Goal: Task Accomplishment & Management: Use online tool/utility

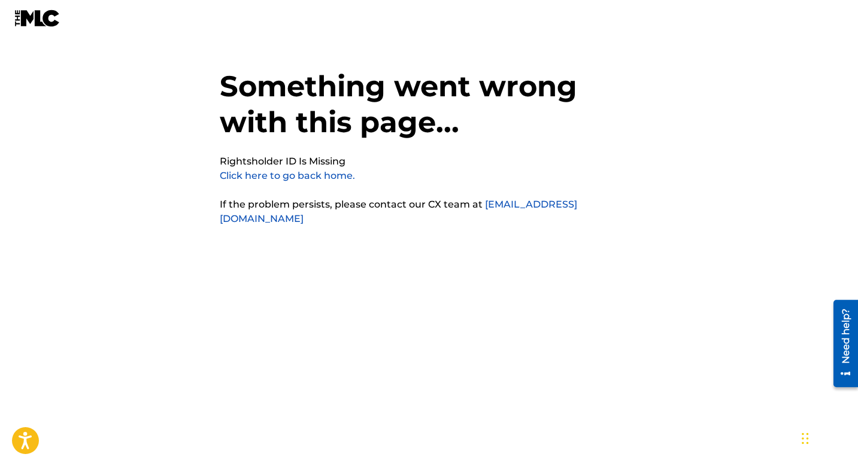
click at [338, 179] on link "Click here to go back home." at bounding box center [287, 175] width 135 height 11
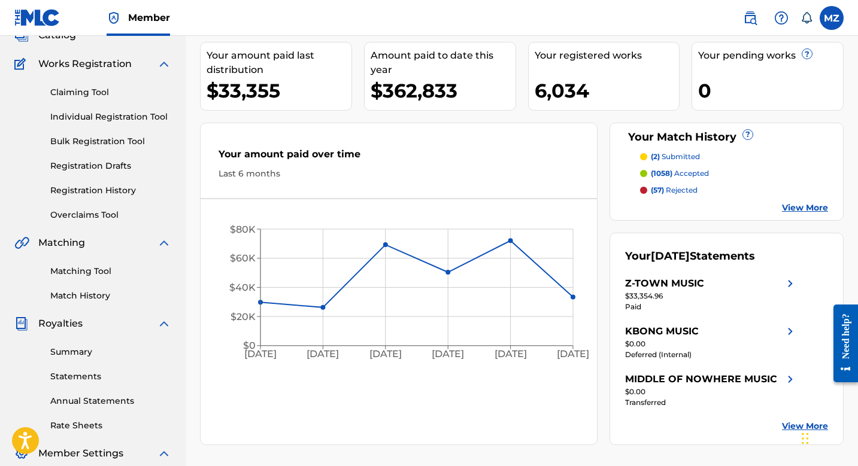
scroll to position [88, 0]
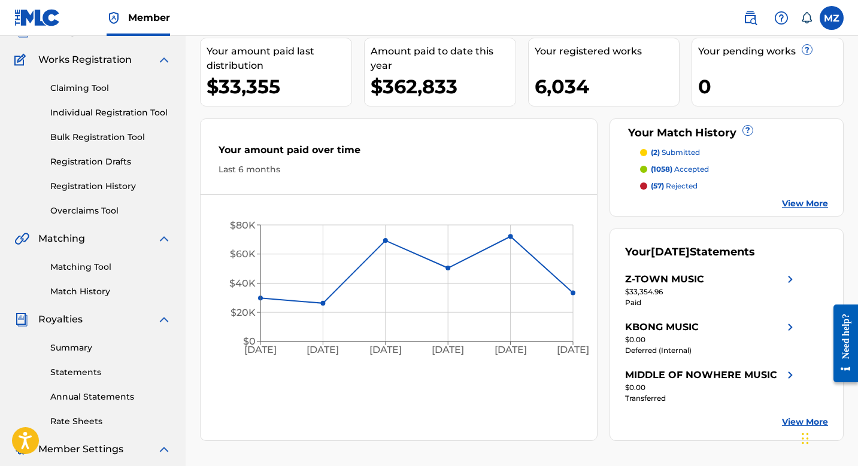
click at [74, 374] on link "Statements" at bounding box center [110, 372] width 121 height 13
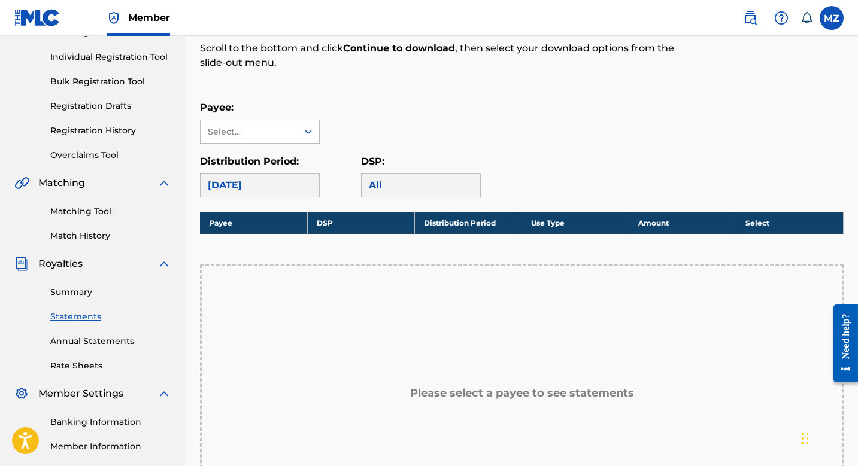
scroll to position [150, 0]
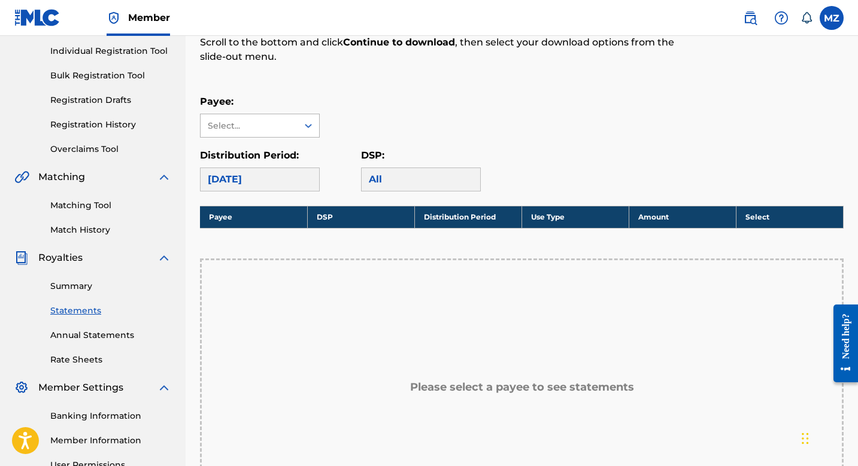
click at [283, 118] on div "Select..." at bounding box center [249, 125] width 97 height 23
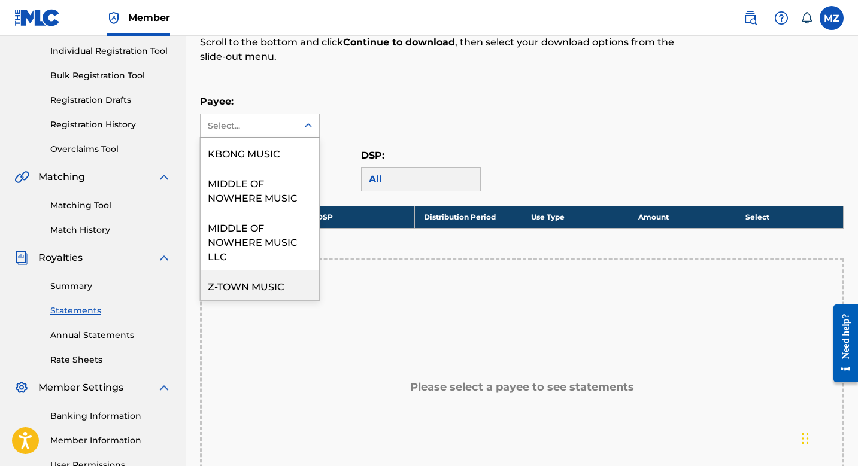
click at [256, 291] on div "Z-TOWN MUSIC" at bounding box center [260, 286] width 119 height 30
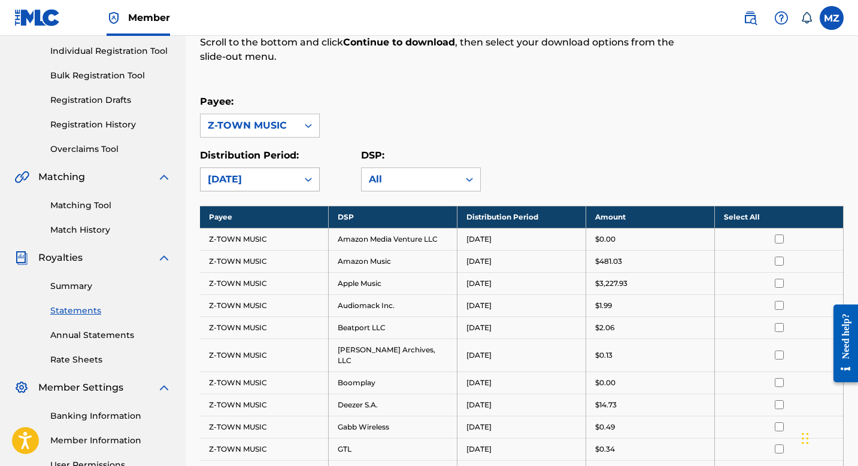
click at [268, 176] on div "[DATE]" at bounding box center [249, 179] width 83 height 14
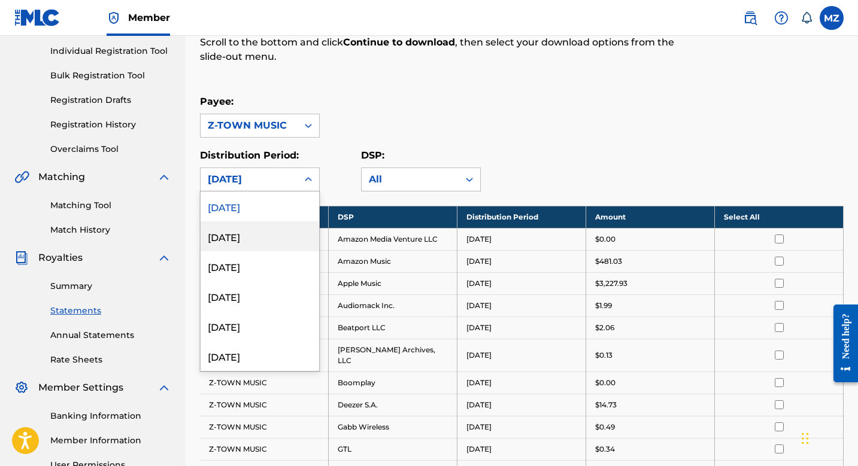
click at [272, 233] on div "[DATE]" at bounding box center [260, 236] width 119 height 30
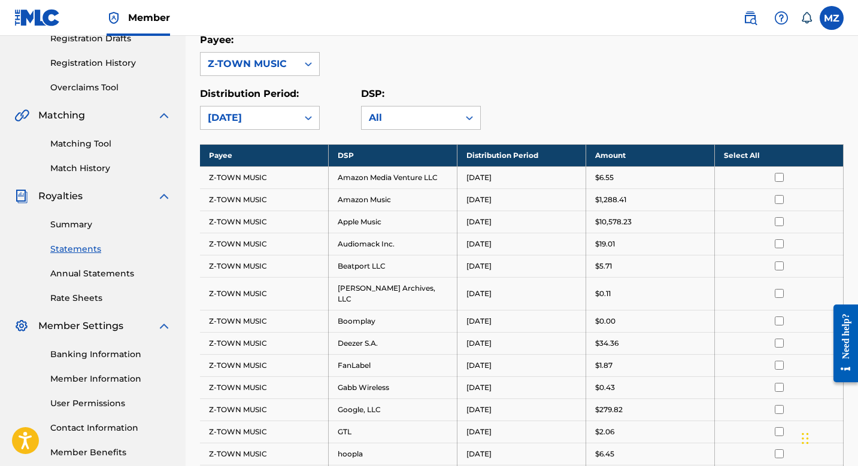
scroll to position [204, 0]
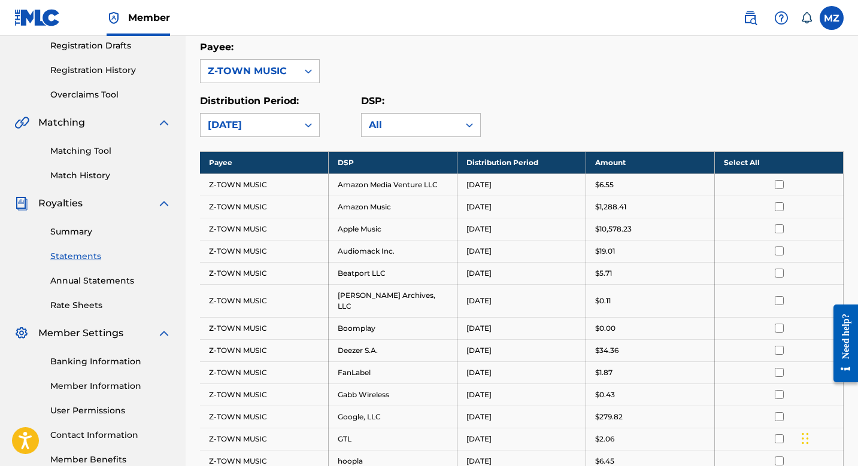
click at [778, 186] on input "checkbox" at bounding box center [779, 184] width 9 height 9
click at [754, 162] on th "Select All" at bounding box center [779, 162] width 129 height 22
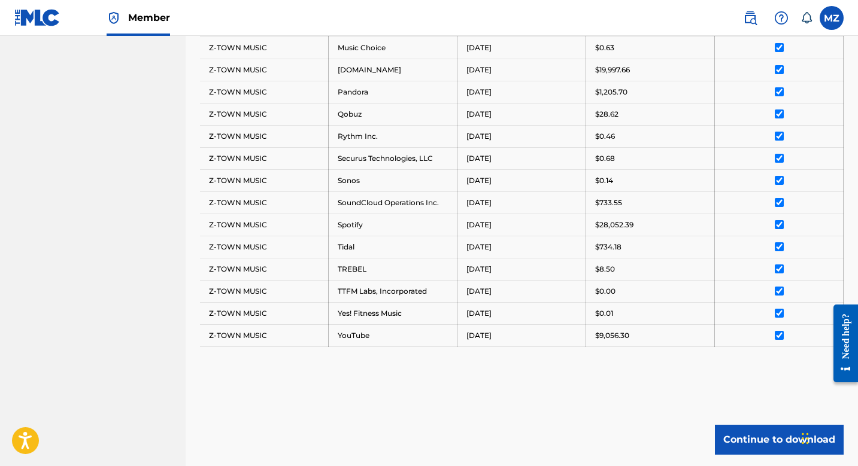
scroll to position [834, 0]
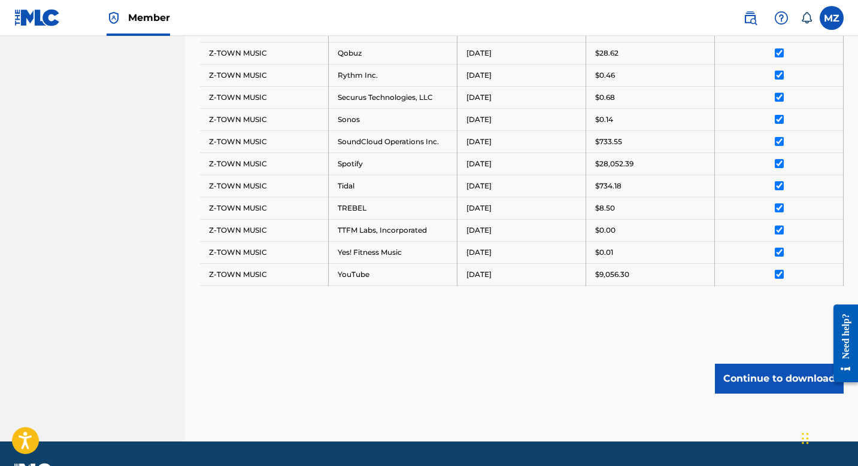
click at [763, 365] on button "Continue to download" at bounding box center [779, 379] width 129 height 30
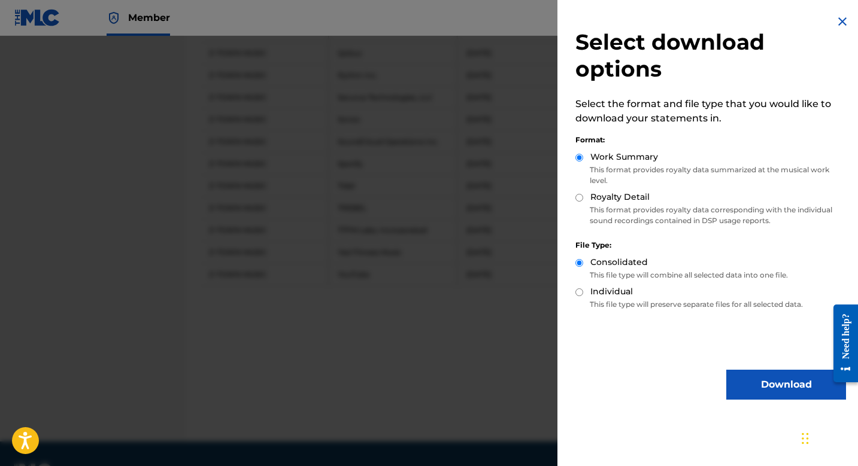
click at [641, 198] on label "Royalty Detail" at bounding box center [619, 197] width 59 height 13
click at [583, 198] on input "Royalty Detail" at bounding box center [579, 198] width 8 height 8
radio input "true"
click at [749, 370] on button "Download" at bounding box center [786, 385] width 120 height 30
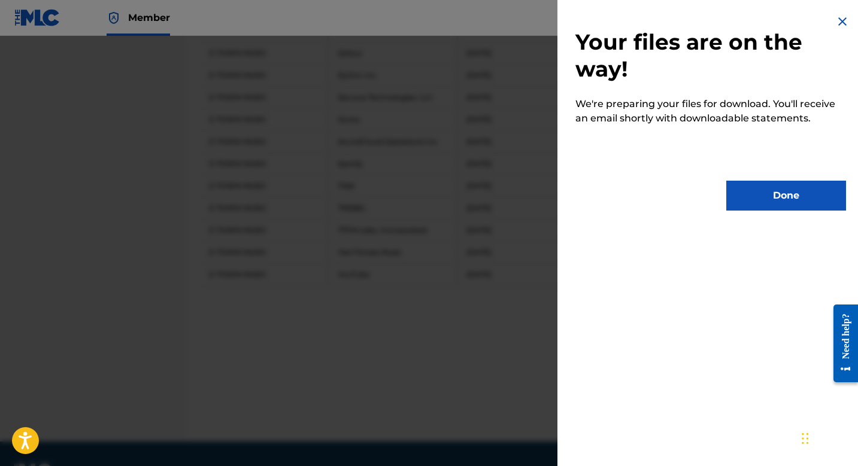
click at [760, 205] on button "Done" at bounding box center [786, 196] width 120 height 30
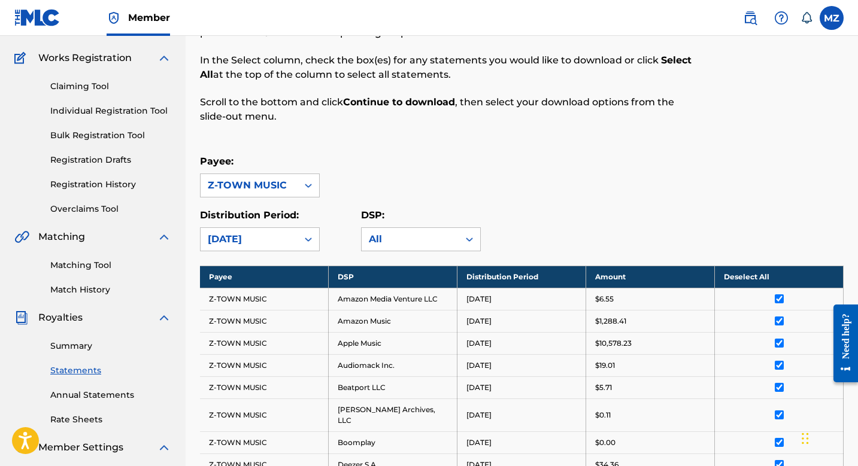
scroll to position [0, 0]
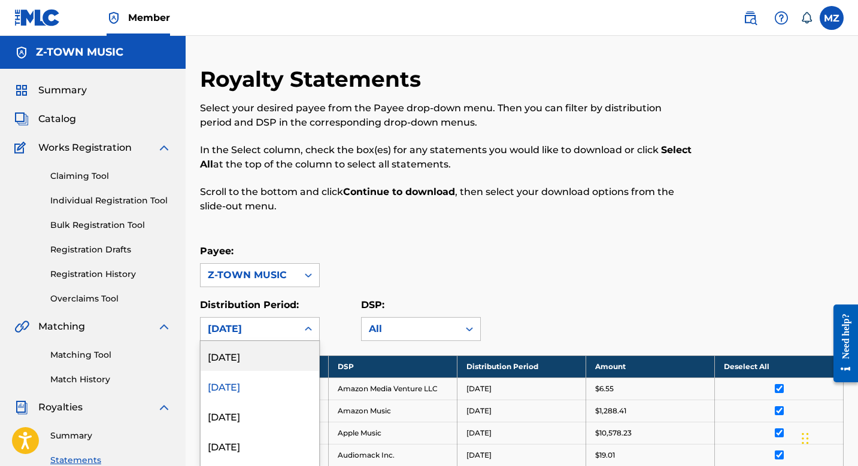
click at [265, 330] on div "[DATE], 1 of 53. 53 results available. Use Up and Down to choose options, press…" at bounding box center [260, 329] width 120 height 24
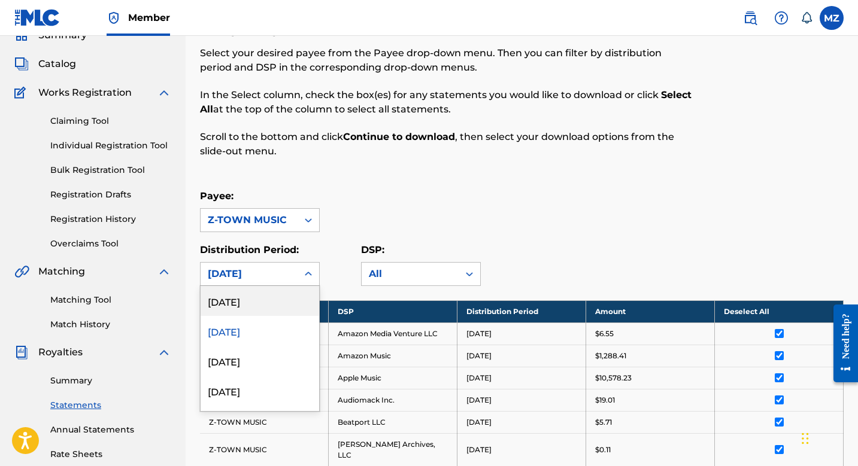
click at [256, 302] on div "[DATE]" at bounding box center [260, 301] width 119 height 30
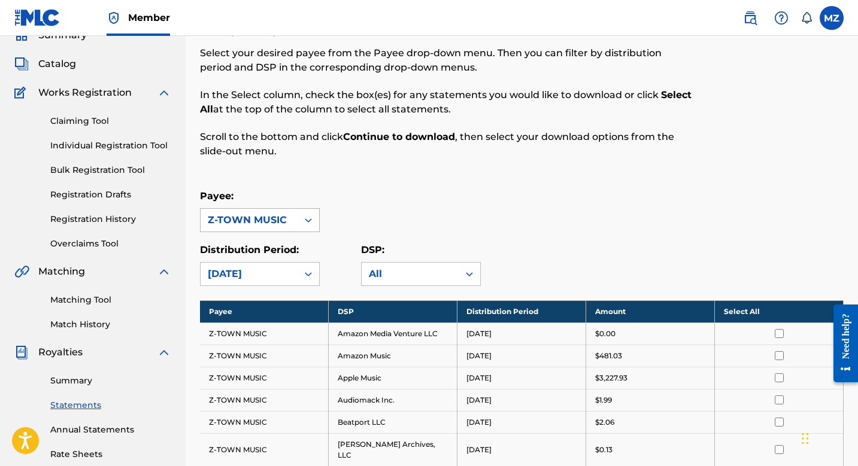
click at [274, 226] on div "Z-TOWN MUSIC" at bounding box center [249, 220] width 83 height 14
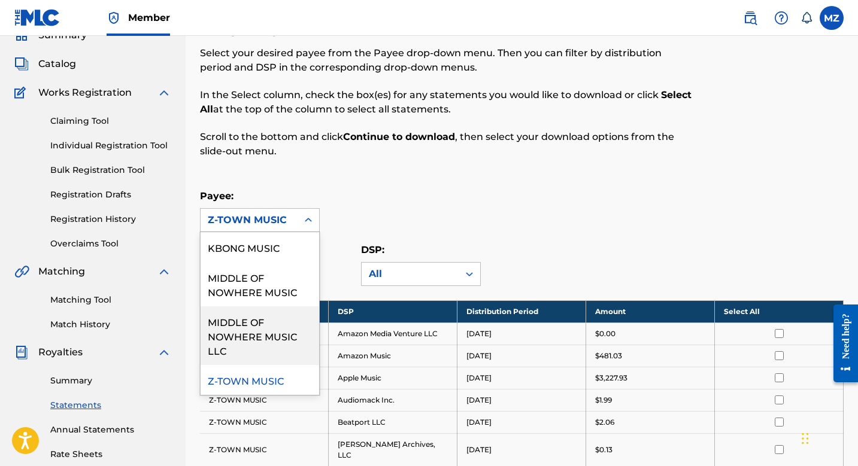
click at [259, 314] on div "MIDDLE OF NOWHERE MUSIC LLC" at bounding box center [260, 335] width 119 height 59
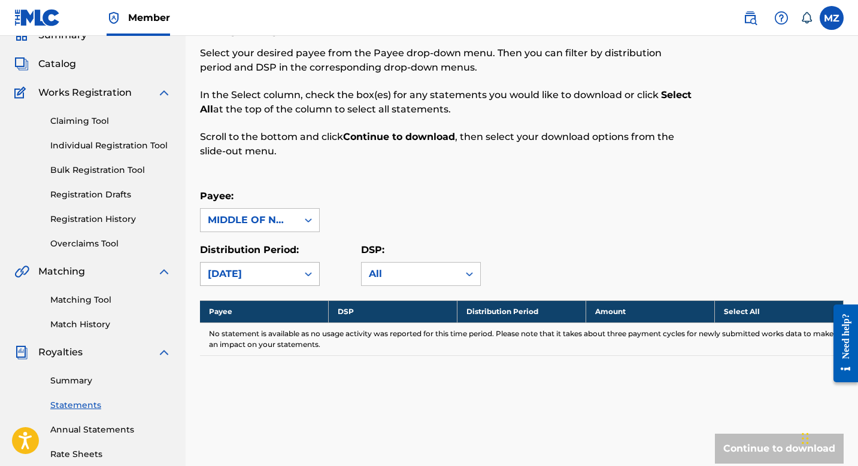
click at [258, 278] on div "[DATE]" at bounding box center [249, 274] width 83 height 14
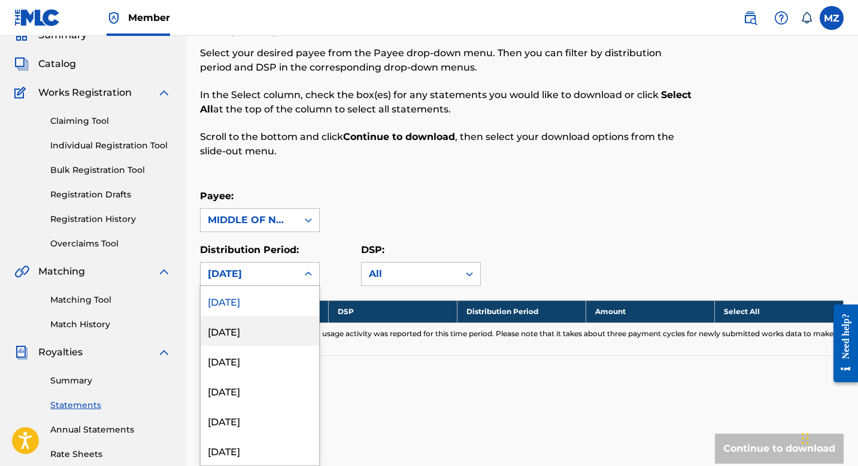
click at [256, 326] on div "[DATE]" at bounding box center [260, 331] width 119 height 30
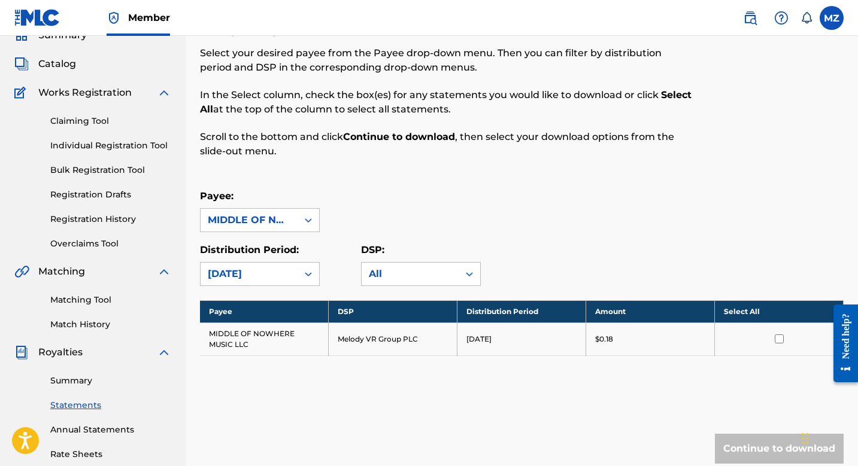
click at [245, 280] on div "[DATE]" at bounding box center [249, 274] width 83 height 14
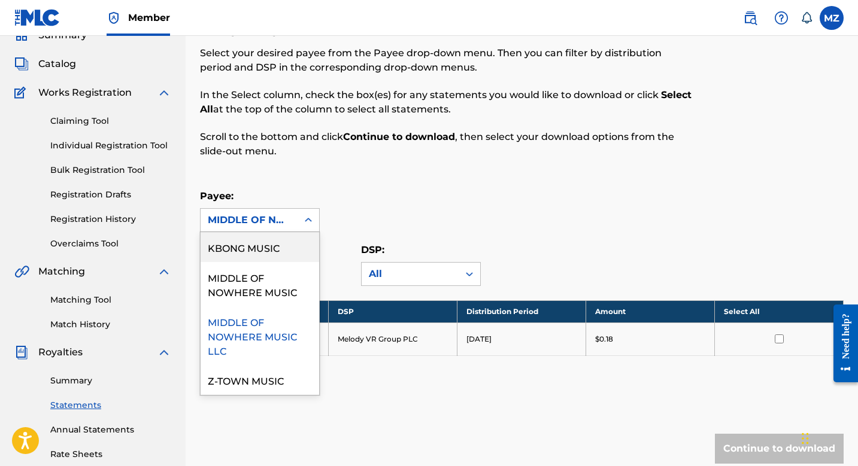
click at [250, 232] on div "MIDDLE OF NOWHERE MUSIC LLC" at bounding box center [260, 220] width 120 height 24
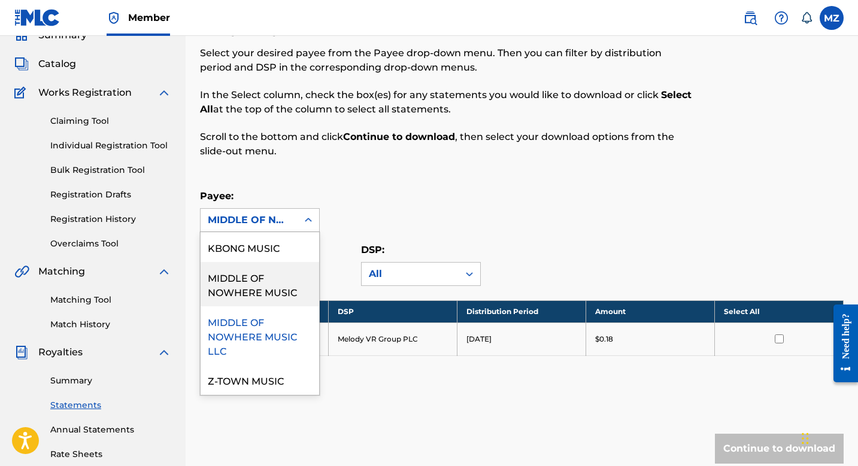
click at [252, 299] on div "MIDDLE OF NOWHERE MUSIC" at bounding box center [260, 284] width 119 height 44
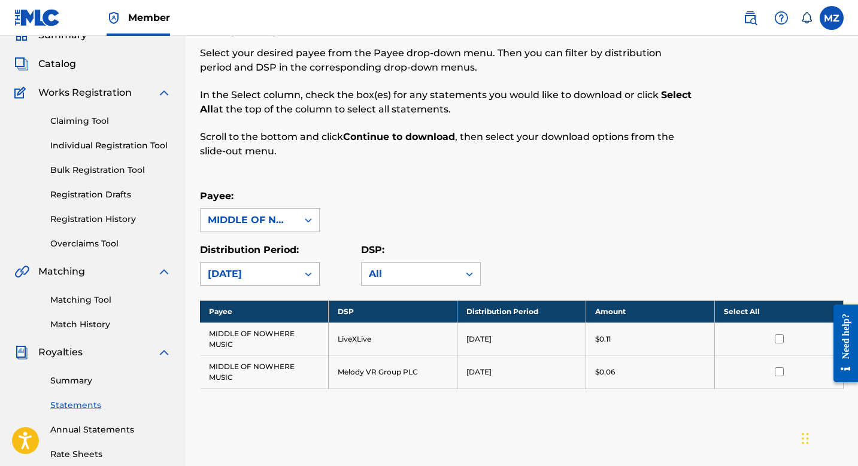
click at [248, 277] on div "[DATE]" at bounding box center [249, 274] width 83 height 14
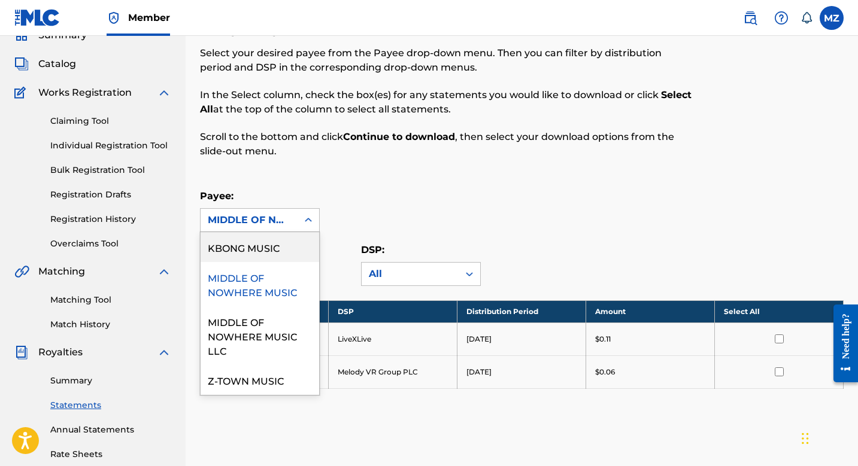
click at [265, 230] on div "MIDDLE OF NOWHERE MUSIC" at bounding box center [249, 220] width 97 height 23
click at [259, 250] on div "KBONG MUSIC" at bounding box center [260, 247] width 119 height 30
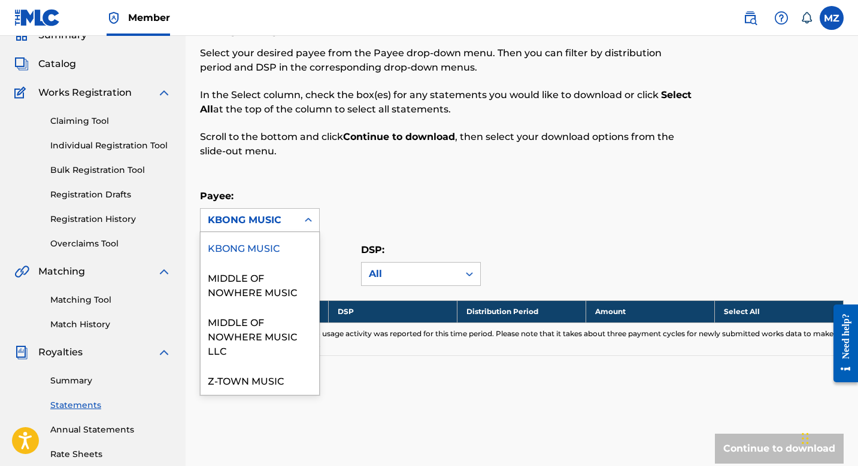
click at [258, 230] on div "KBONG MUSIC" at bounding box center [249, 220] width 97 height 23
click at [267, 378] on div "Z-TOWN MUSIC" at bounding box center [260, 380] width 119 height 30
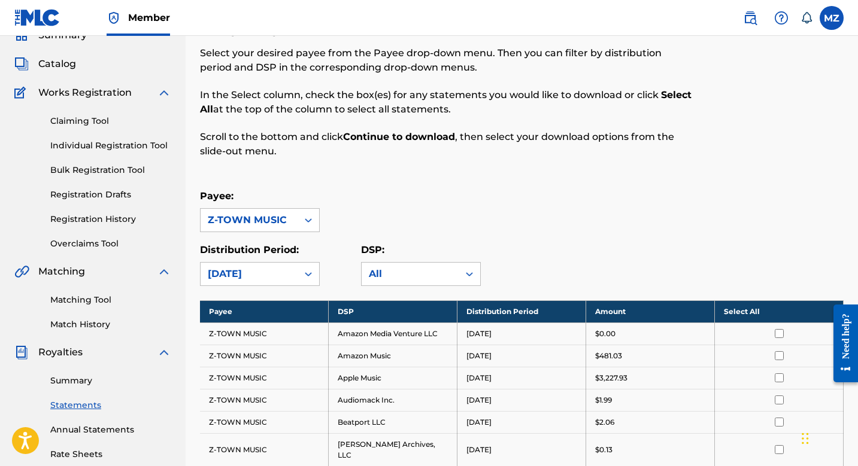
click at [757, 306] on th "Select All" at bounding box center [779, 311] width 129 height 22
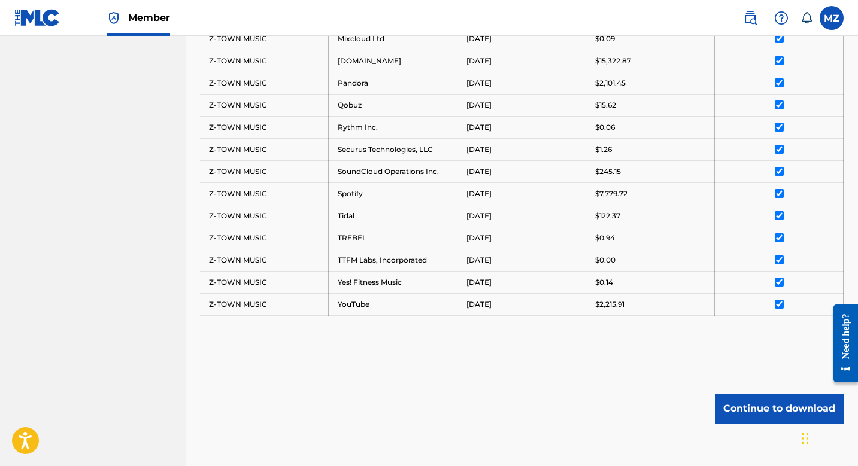
scroll to position [718, 0]
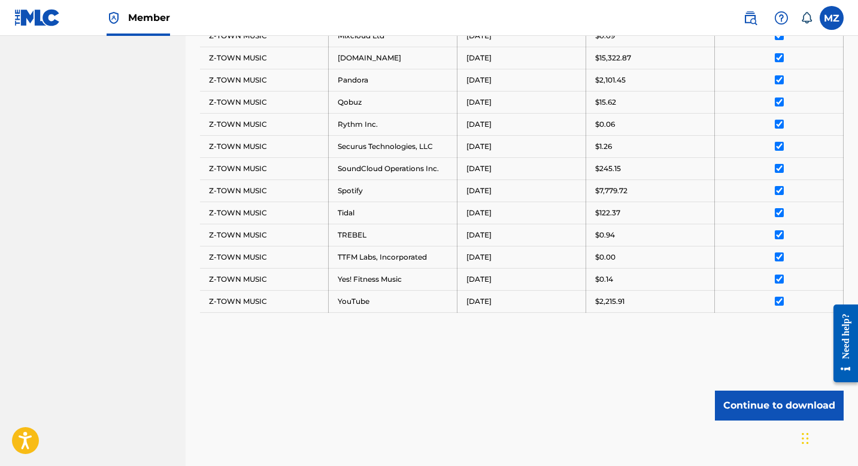
click at [747, 392] on button "Continue to download" at bounding box center [779, 406] width 129 height 30
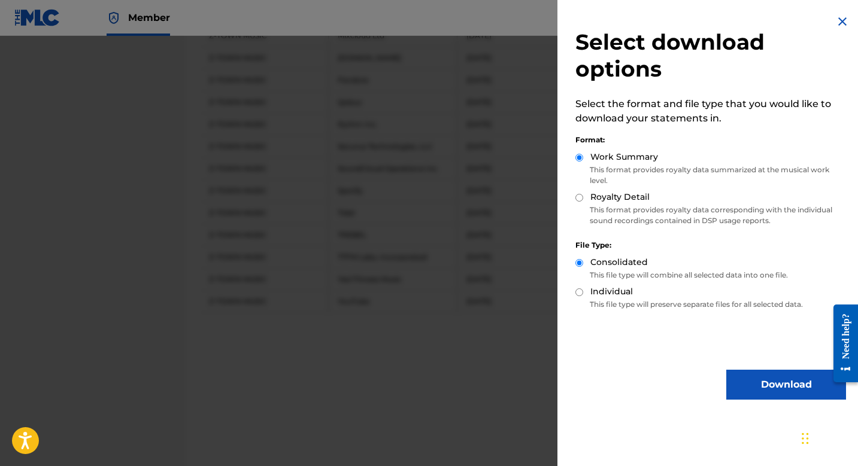
click at [657, 219] on p "This format provides royalty data corresponding with the individual sound recor…" at bounding box center [710, 216] width 271 height 22
click at [637, 210] on p "This format provides royalty data corresponding with the individual sound recor…" at bounding box center [710, 216] width 271 height 22
click at [628, 201] on label "Royalty Detail" at bounding box center [619, 197] width 59 height 13
click at [583, 201] on input "Royalty Detail" at bounding box center [579, 198] width 8 height 8
radio input "true"
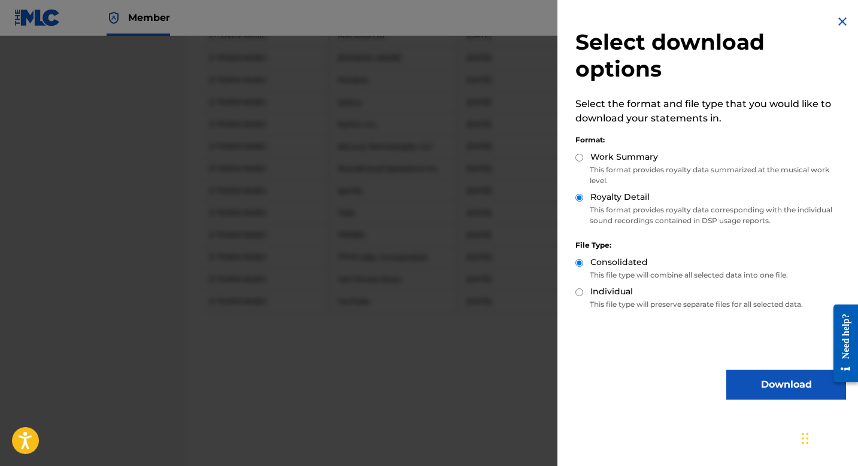
click at [750, 371] on button "Download" at bounding box center [786, 385] width 120 height 30
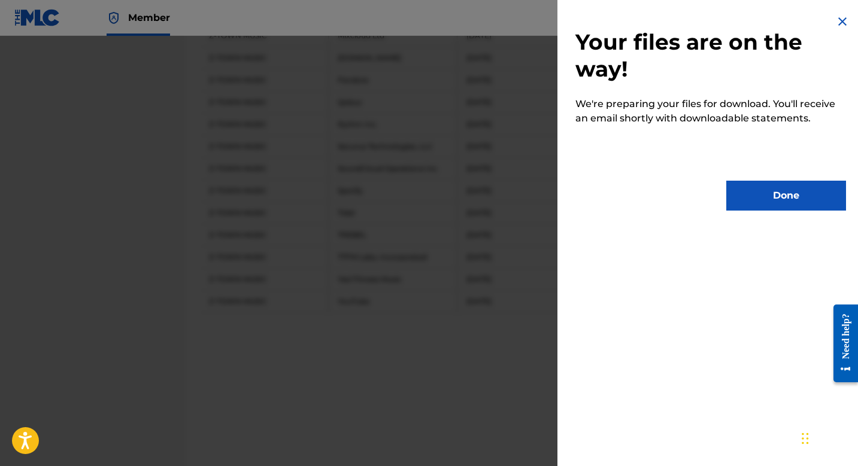
click at [767, 201] on button "Done" at bounding box center [786, 196] width 120 height 30
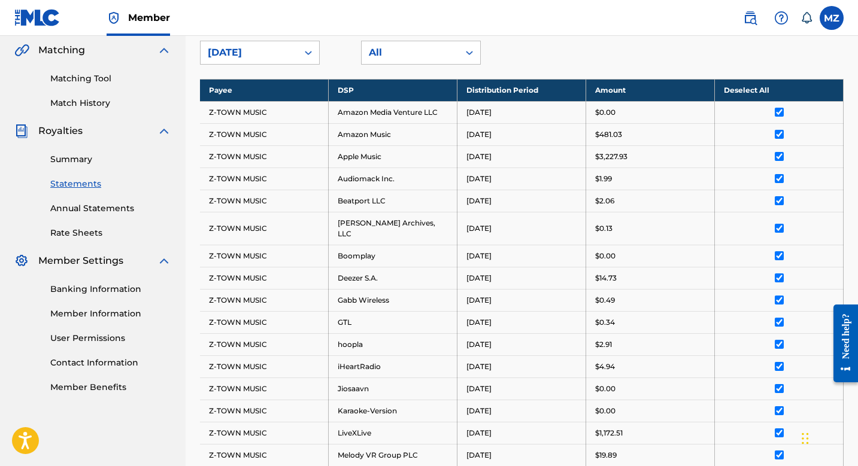
scroll to position [0, 0]
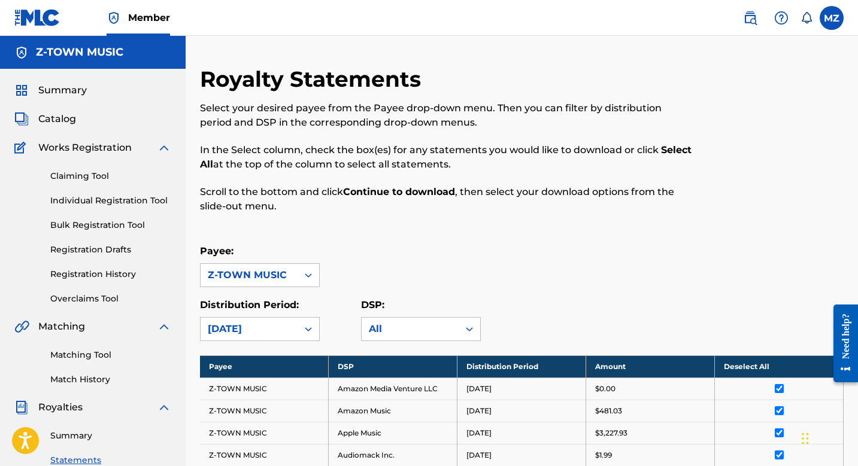
click at [86, 359] on link "Matching Tool" at bounding box center [110, 355] width 121 height 13
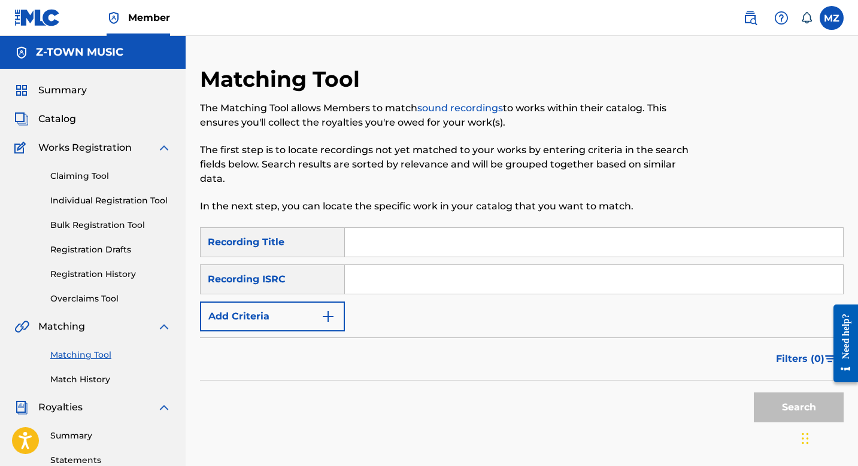
click at [327, 312] on img "Search Form" at bounding box center [328, 316] width 14 height 14
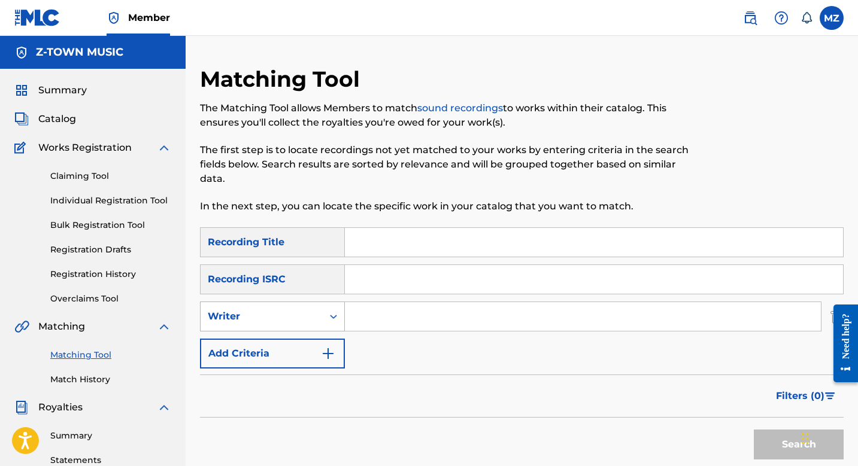
click at [317, 314] on div "Writer" at bounding box center [262, 316] width 122 height 23
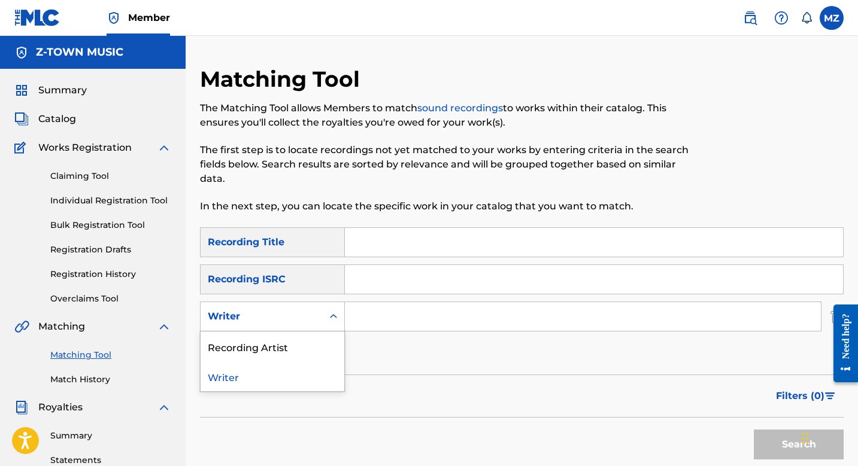
click at [293, 382] on div "Writer" at bounding box center [273, 377] width 144 height 30
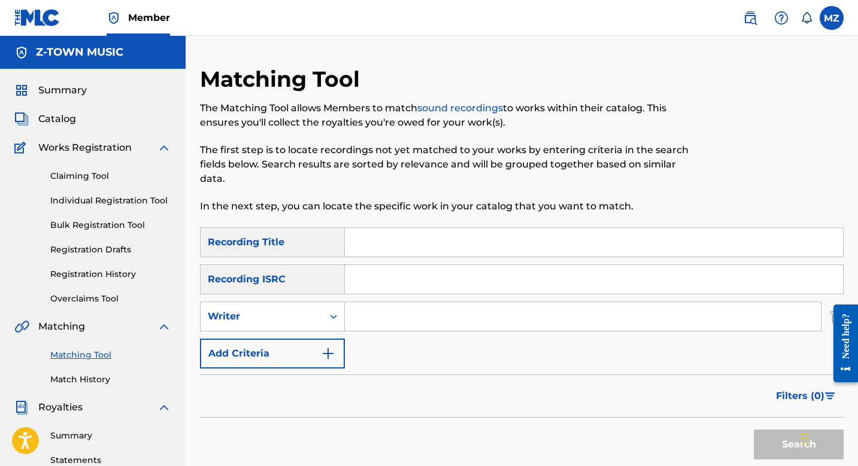
click at [405, 317] on input "Search Form" at bounding box center [583, 316] width 476 height 29
type input "dirtwire"
click at [754, 430] on button "Search" at bounding box center [799, 445] width 90 height 30
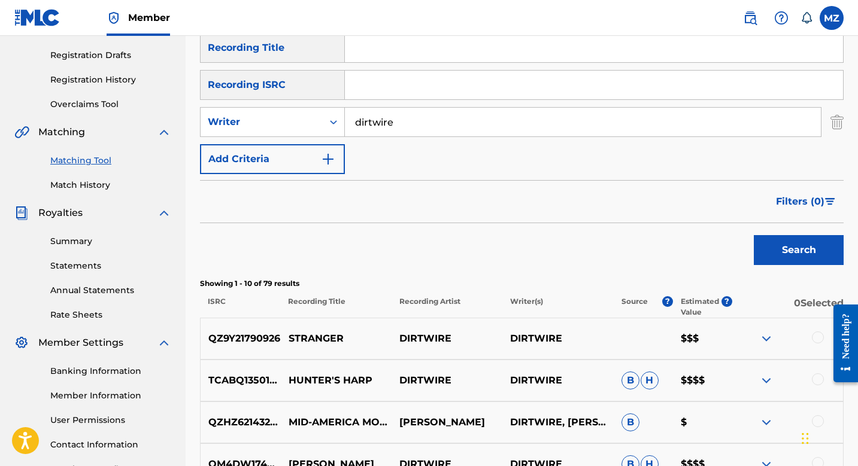
scroll to position [171, 0]
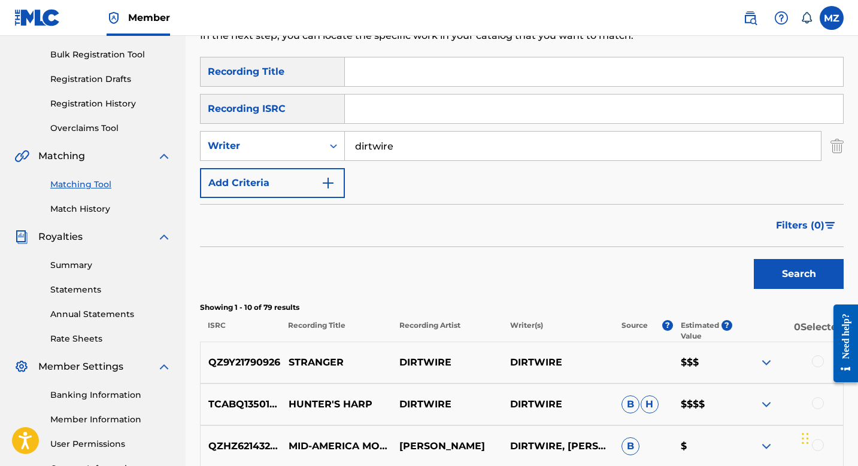
click at [358, 77] on input "Search Form" at bounding box center [594, 71] width 498 height 29
type input "shish"
click at [754, 259] on button "Search" at bounding box center [799, 274] width 90 height 30
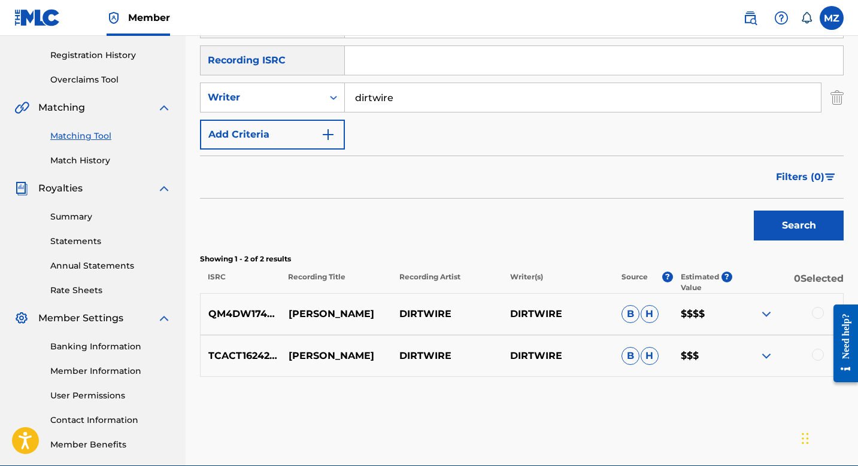
scroll to position [242, 0]
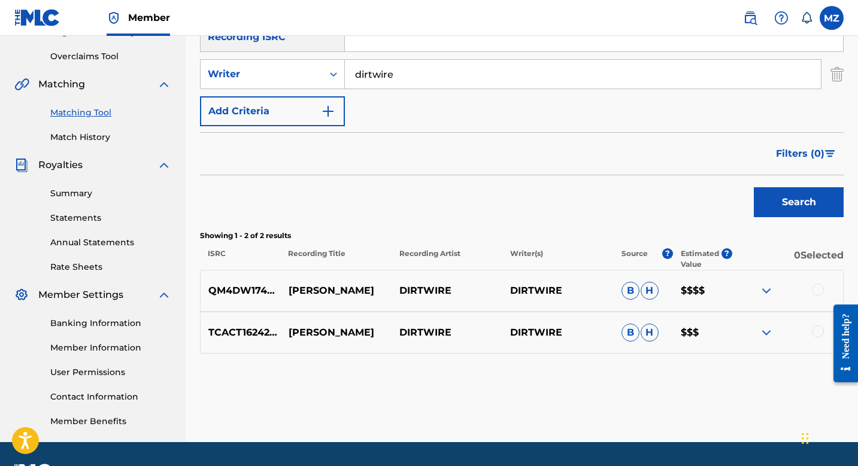
click at [303, 280] on div "QM4DW1744715 SHISH KABOB DIRTWIRE DIRTWIRE B H $$$$" at bounding box center [521, 291] width 643 height 42
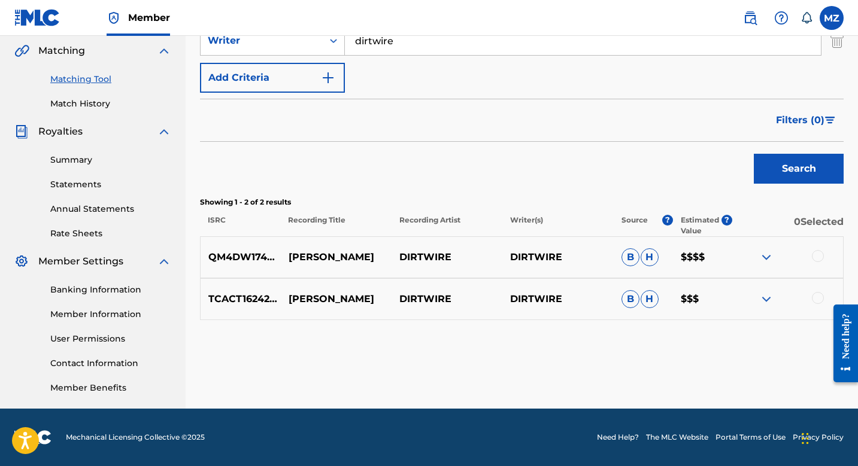
click at [816, 258] on div at bounding box center [818, 256] width 12 height 12
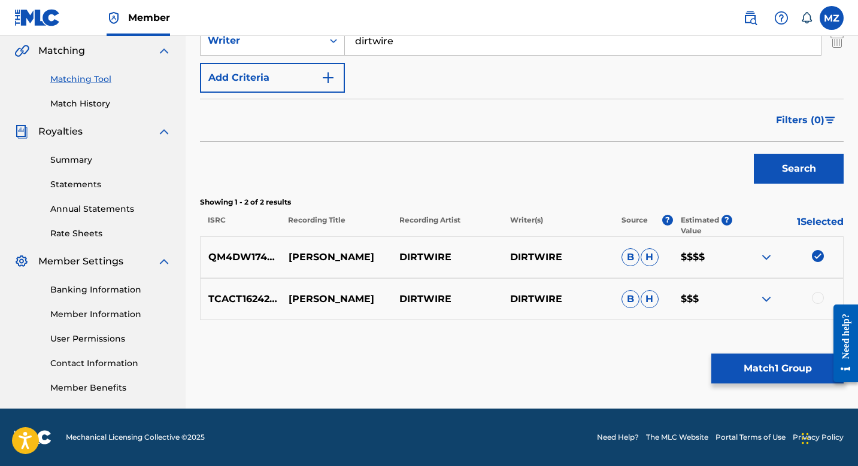
click at [817, 296] on div at bounding box center [818, 298] width 12 height 12
click at [773, 372] on button "Match 2 Groups" at bounding box center [777, 369] width 132 height 30
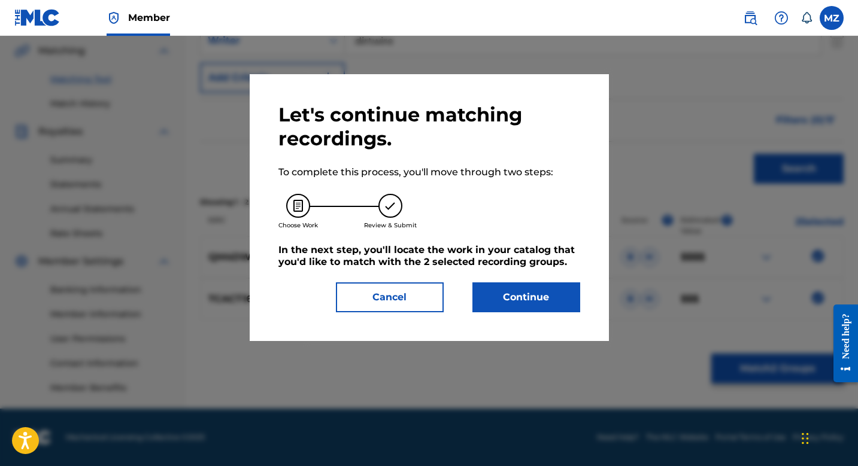
click at [526, 294] on button "Continue" at bounding box center [526, 298] width 108 height 30
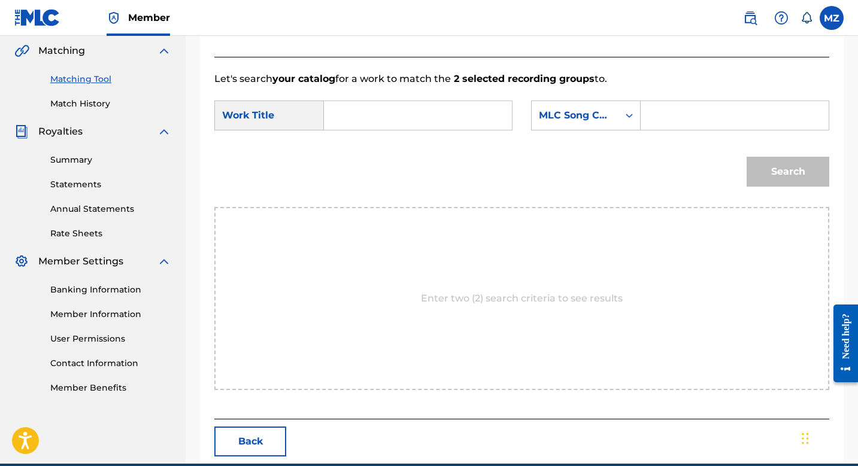
click at [371, 118] on input "Search Form" at bounding box center [418, 115] width 168 height 29
type input "[PERSON_NAME]"
click at [661, 117] on input "Search Form" at bounding box center [735, 115] width 168 height 29
paste input "S65I99"
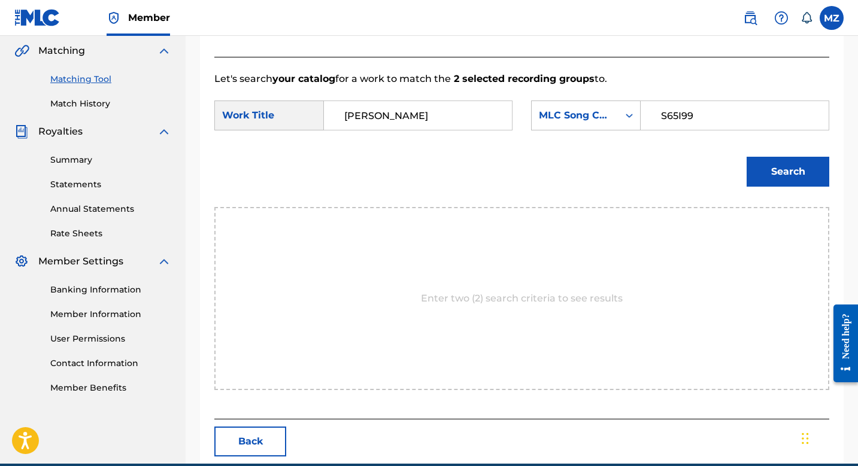
type input "S65I99"
click at [750, 172] on button "Search" at bounding box center [787, 172] width 83 height 30
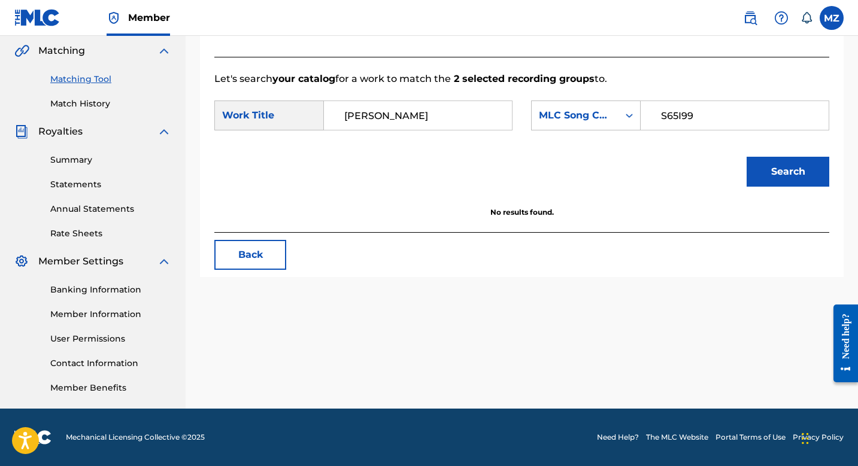
click at [659, 114] on input "S65I99" at bounding box center [735, 115] width 168 height 29
click at [783, 176] on button "Search" at bounding box center [787, 172] width 83 height 30
click at [340, 111] on input "[PERSON_NAME]" at bounding box center [418, 115] width 168 height 29
click at [299, 117] on div "Work Title" at bounding box center [269, 116] width 110 height 30
click at [389, 107] on input "[PERSON_NAME]" at bounding box center [418, 115] width 168 height 29
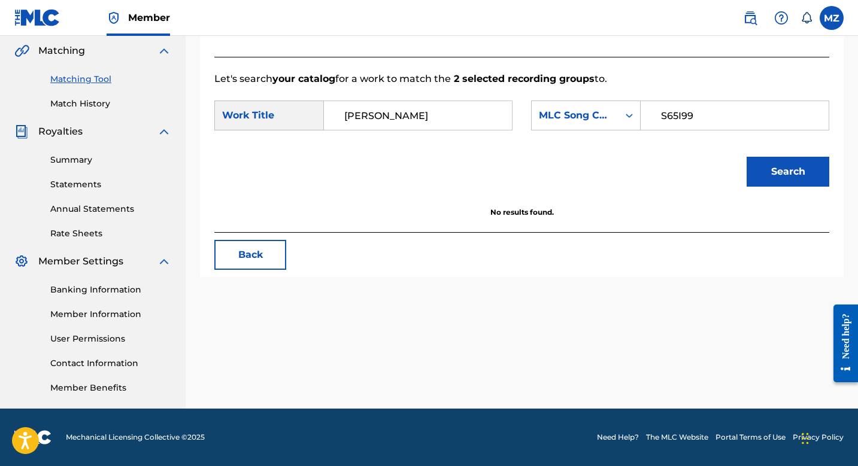
click at [788, 179] on button "Search" at bounding box center [787, 172] width 83 height 30
click at [439, 114] on input "[PERSON_NAME]" at bounding box center [418, 115] width 168 height 29
click at [372, 114] on input "[PERSON_NAME]" at bounding box center [418, 115] width 168 height 29
type input "shishkabob"
click at [746, 157] on button "Search" at bounding box center [787, 172] width 83 height 30
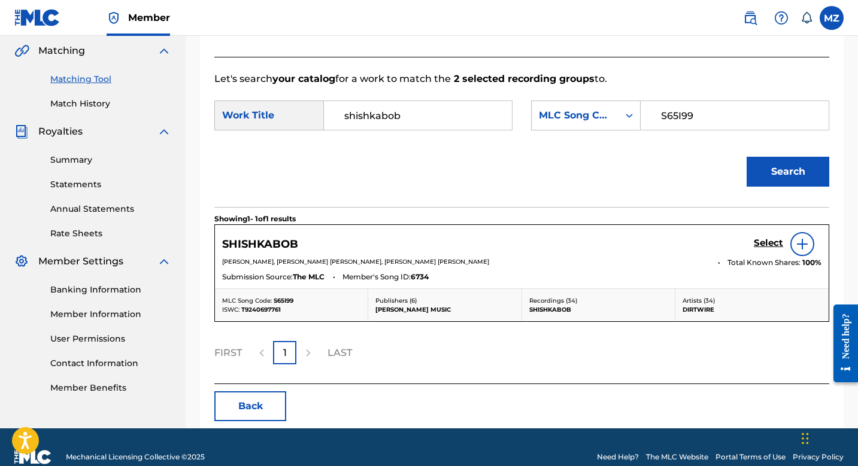
click at [761, 245] on h5 "Select" at bounding box center [768, 243] width 29 height 11
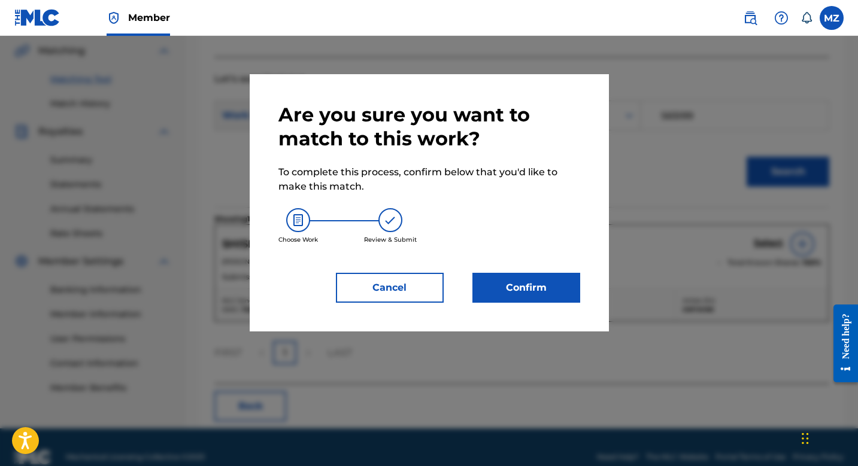
click at [546, 292] on button "Confirm" at bounding box center [526, 288] width 108 height 30
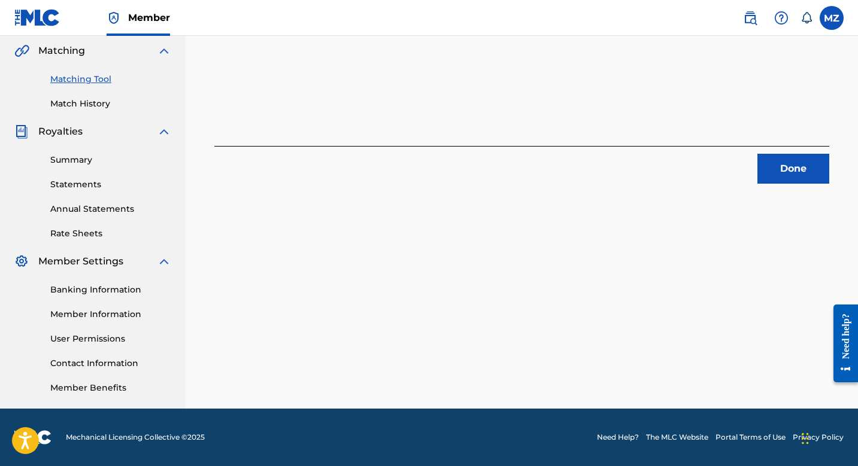
click at [788, 161] on button "Done" at bounding box center [793, 169] width 72 height 30
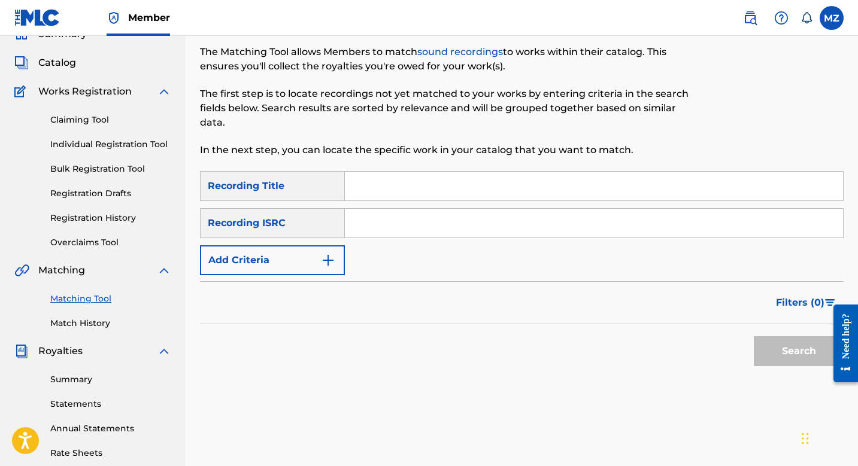
scroll to position [46, 0]
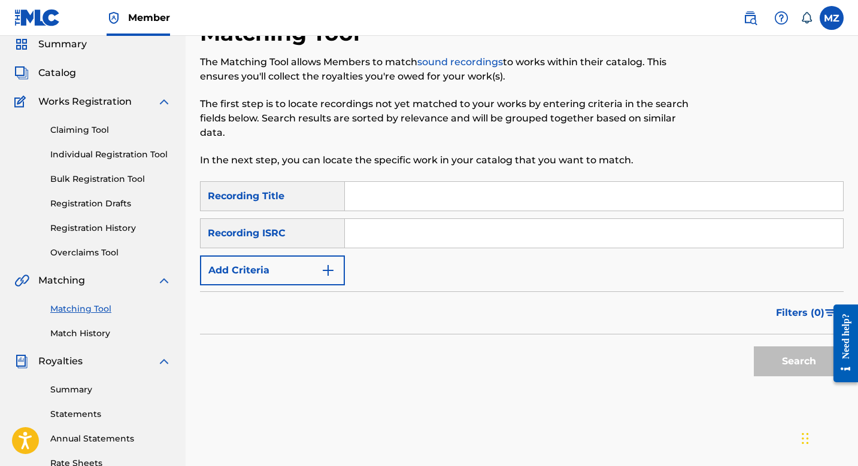
click at [347, 212] on div "SearchWithCriteria8d8921df-5f09-404d-9c2e-0dcc3a77b32e Recording Title SearchWi…" at bounding box center [521, 233] width 643 height 104
click at [292, 292] on div "Filters ( 0 )" at bounding box center [521, 313] width 643 height 43
click at [293, 279] on button "Add Criteria" at bounding box center [272, 271] width 145 height 30
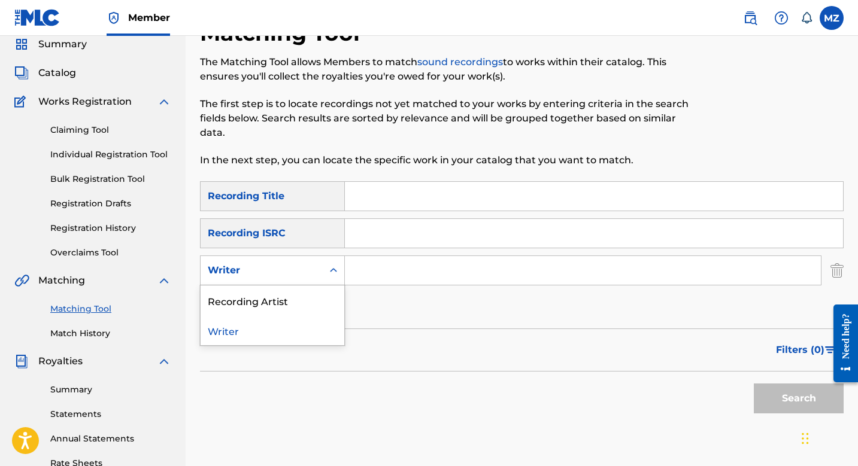
click at [286, 275] on div "Writer" at bounding box center [262, 270] width 108 height 14
click at [285, 303] on div "Recording Artist" at bounding box center [273, 301] width 144 height 30
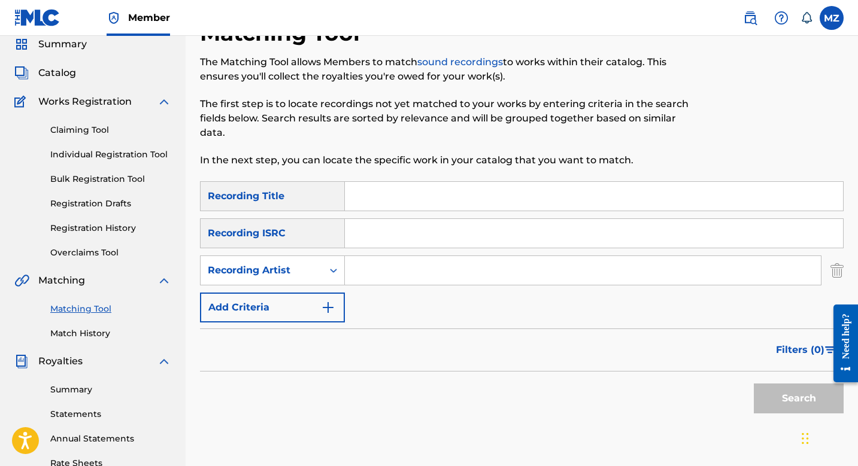
click at [364, 265] on input "Search Form" at bounding box center [583, 270] width 476 height 29
type input "dirtwire"
click at [782, 398] on button "Search" at bounding box center [799, 399] width 90 height 30
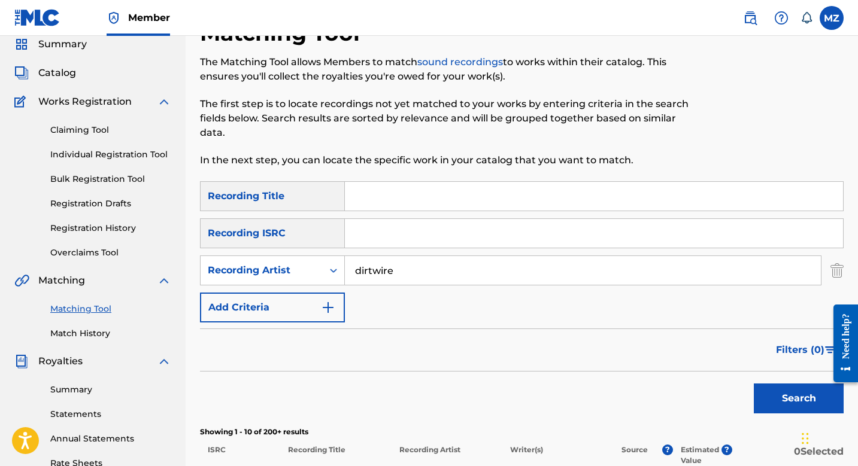
click at [790, 357] on span "Filters ( 0 )" at bounding box center [800, 350] width 48 height 14
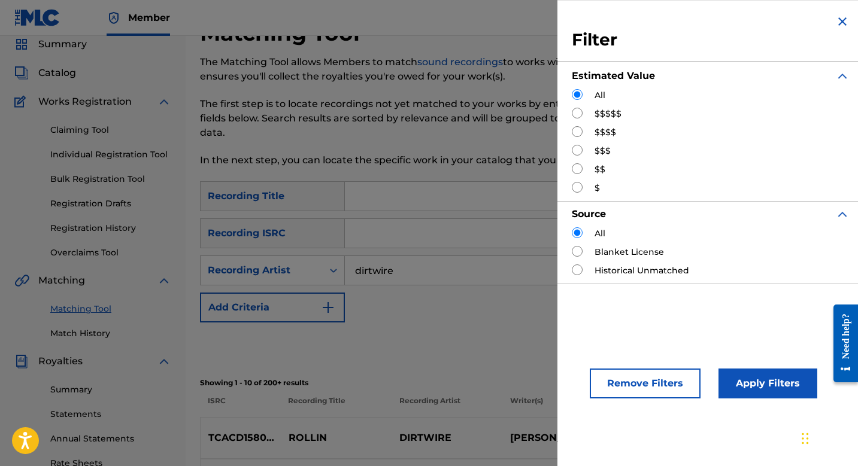
click at [587, 118] on div "$$$$$" at bounding box center [711, 114] width 278 height 13
click at [576, 113] on input "Search Form" at bounding box center [577, 113] width 11 height 11
radio input "true"
click at [758, 369] on button "Apply Filters" at bounding box center [767, 384] width 99 height 30
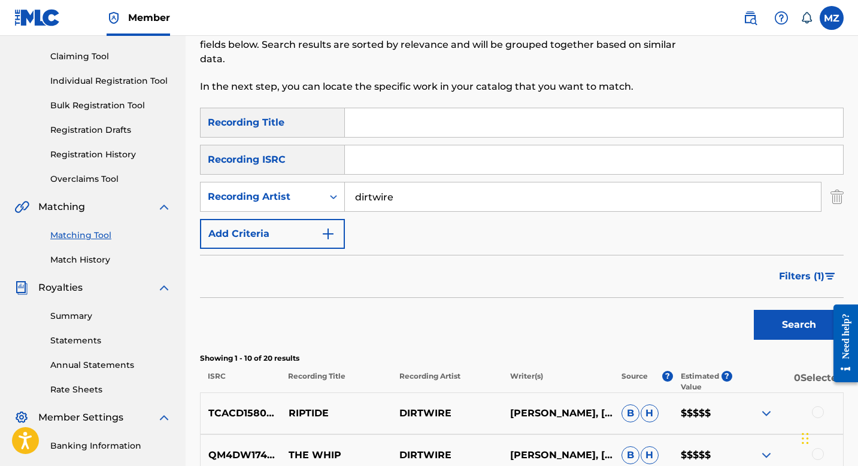
scroll to position [0, 0]
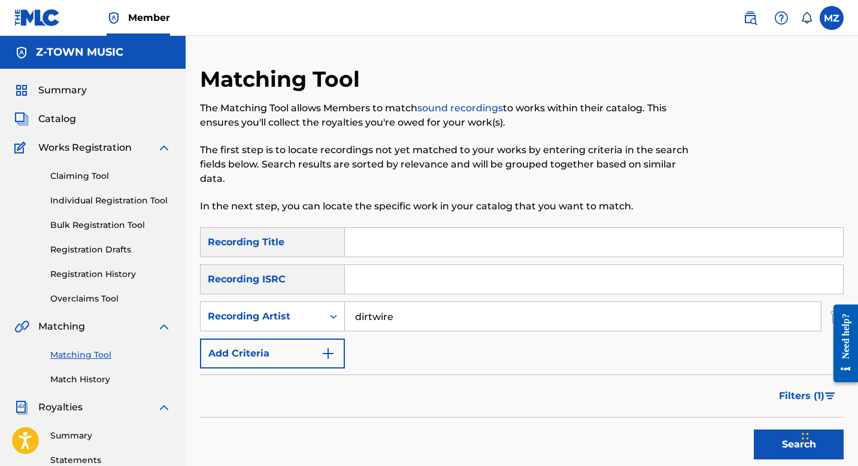
click at [427, 248] on input "Search Form" at bounding box center [594, 242] width 498 height 29
type input "sailing"
click at [754, 430] on button "Search" at bounding box center [799, 445] width 90 height 30
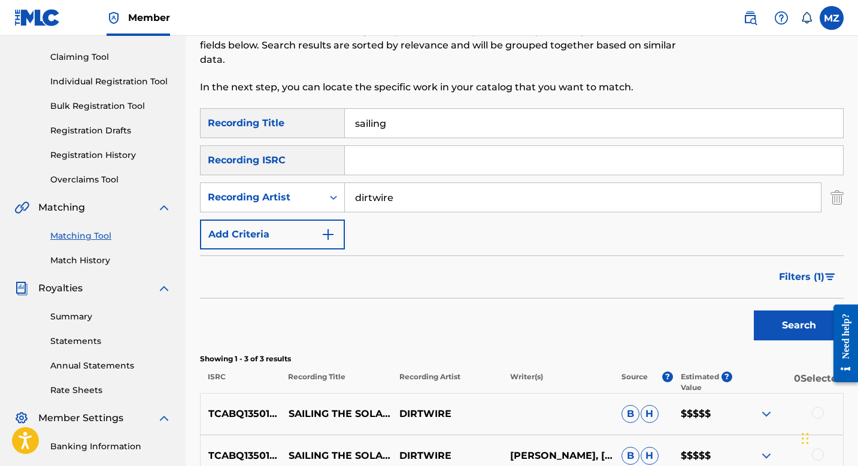
scroll to position [123, 0]
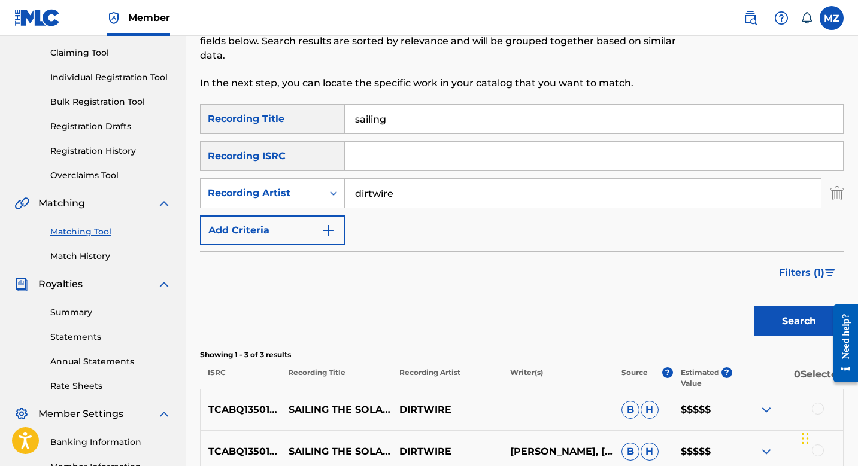
click at [794, 270] on span "Filters ( 1 )" at bounding box center [801, 273] width 45 height 14
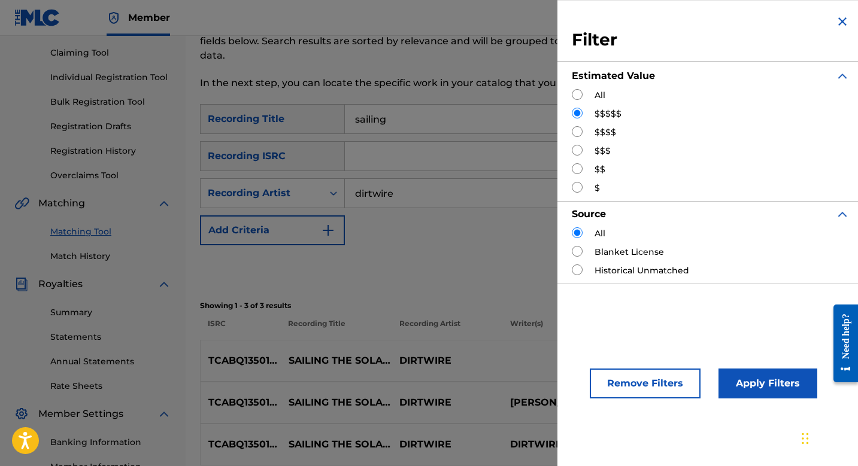
click at [584, 99] on div "All" at bounding box center [711, 95] width 278 height 13
click at [583, 96] on div "All" at bounding box center [711, 95] width 278 height 13
click at [581, 96] on input "Search Form" at bounding box center [577, 94] width 11 height 11
radio input "true"
click at [753, 385] on button "Apply Filters" at bounding box center [767, 384] width 99 height 30
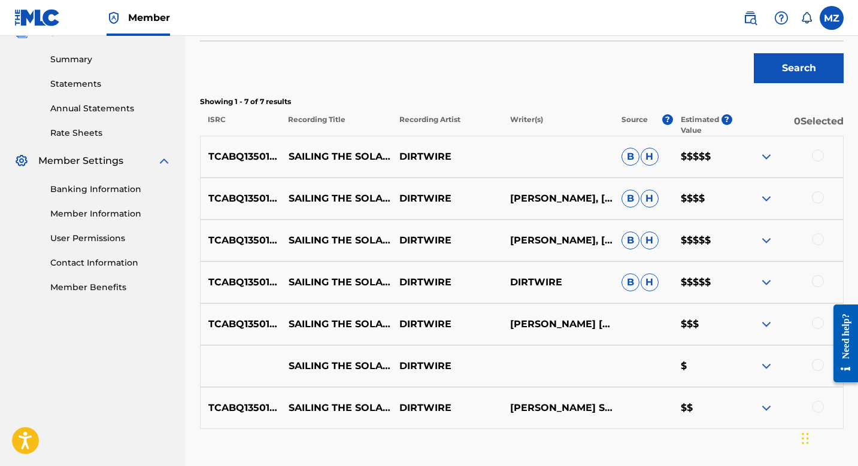
scroll to position [363, 0]
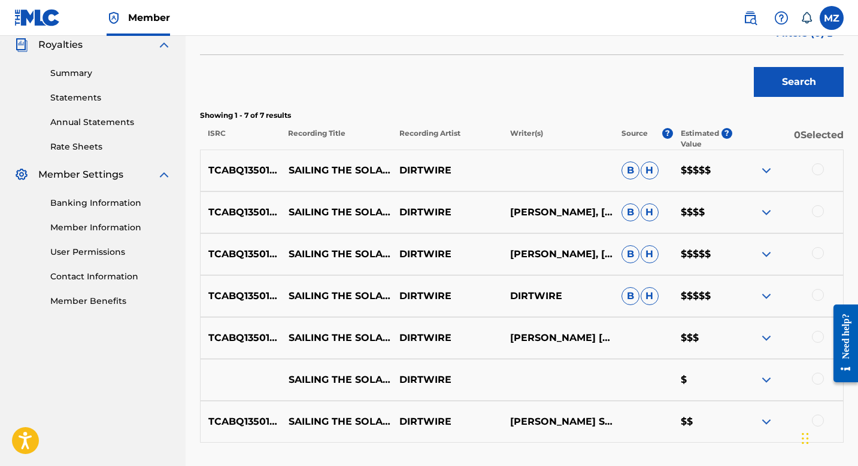
click at [816, 168] on div at bounding box center [818, 169] width 12 height 12
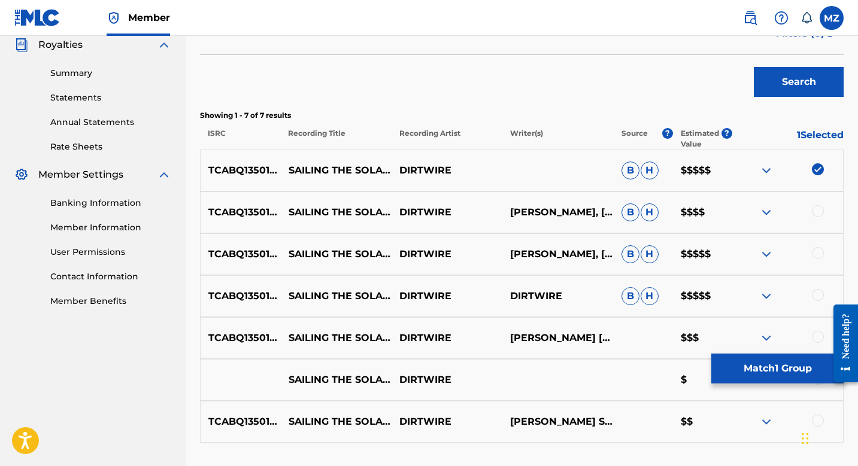
click at [818, 210] on div at bounding box center [818, 211] width 12 height 12
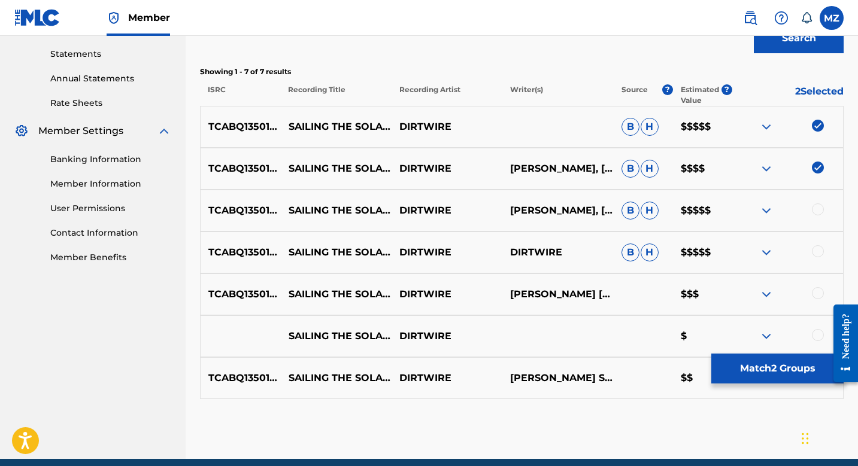
scroll to position [408, 0]
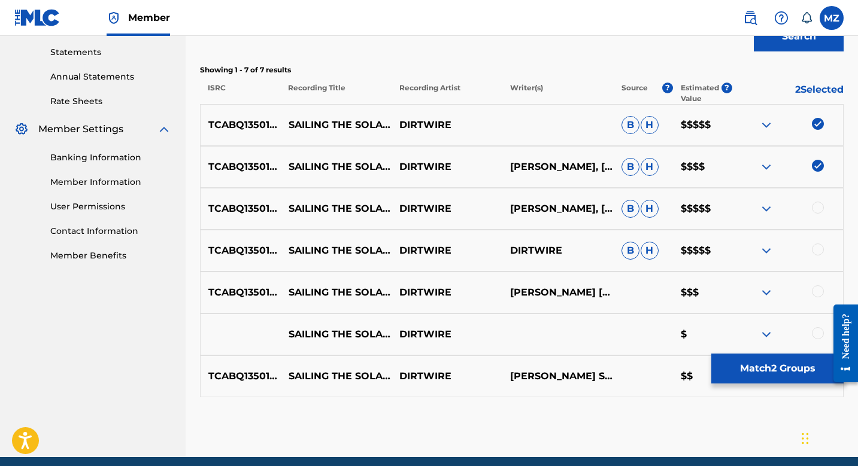
click at [818, 210] on div at bounding box center [818, 208] width 12 height 12
click at [821, 245] on div at bounding box center [818, 250] width 12 height 12
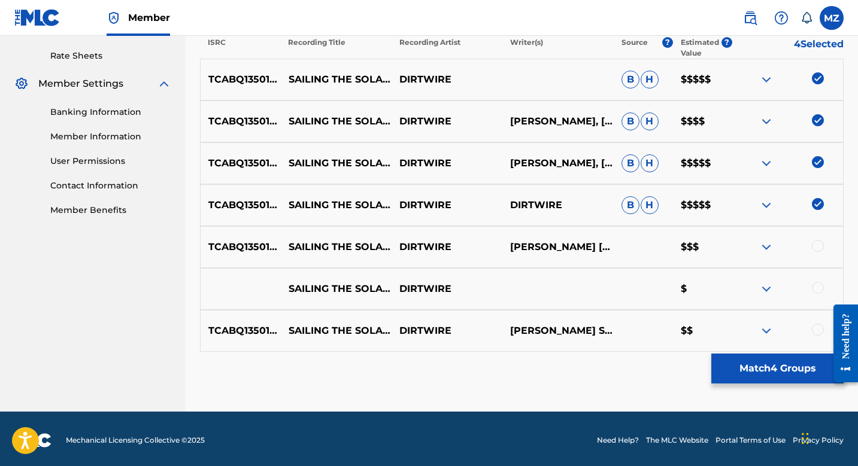
scroll to position [454, 0]
click at [821, 245] on div at bounding box center [818, 245] width 12 height 12
click at [818, 283] on div at bounding box center [818, 287] width 12 height 12
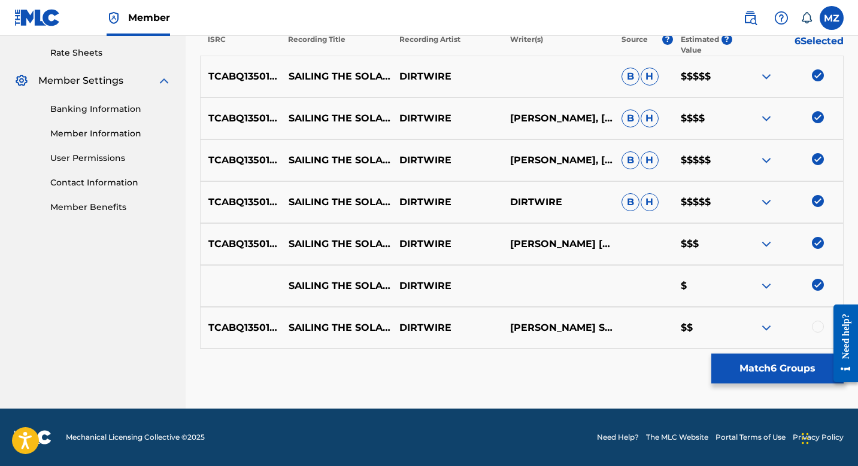
click at [819, 324] on div at bounding box center [818, 327] width 12 height 12
click at [775, 360] on button "Match 7 Groups" at bounding box center [777, 369] width 132 height 30
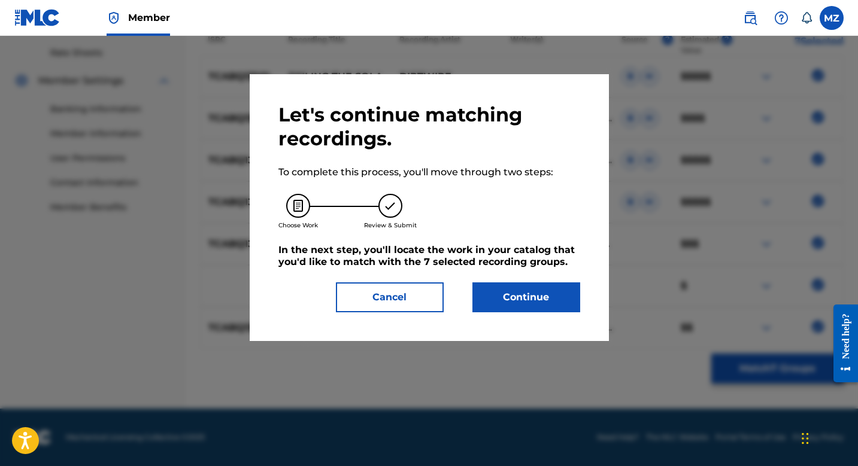
click at [530, 292] on button "Continue" at bounding box center [526, 298] width 108 height 30
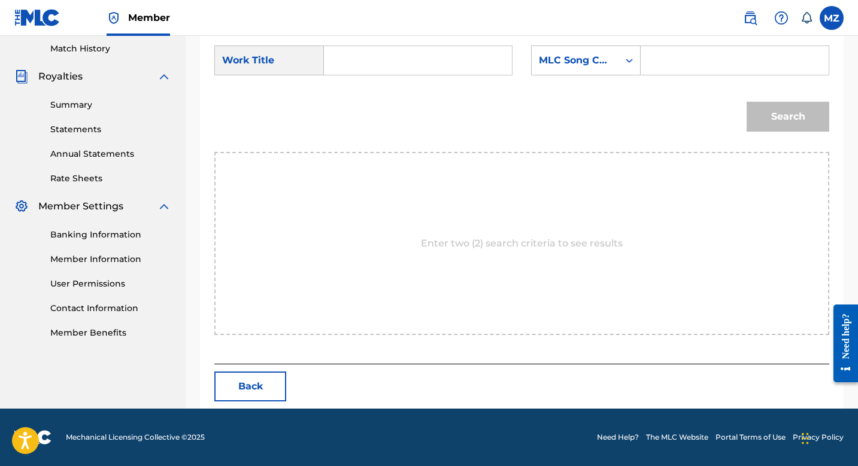
scroll to position [331, 0]
click at [683, 72] on input "Search Form" at bounding box center [735, 60] width 168 height 29
click at [400, 62] on input "Search Form" at bounding box center [418, 60] width 168 height 29
click at [406, 95] on div "Search" at bounding box center [521, 121] width 615 height 62
click at [363, 63] on input "sailing" at bounding box center [418, 60] width 168 height 29
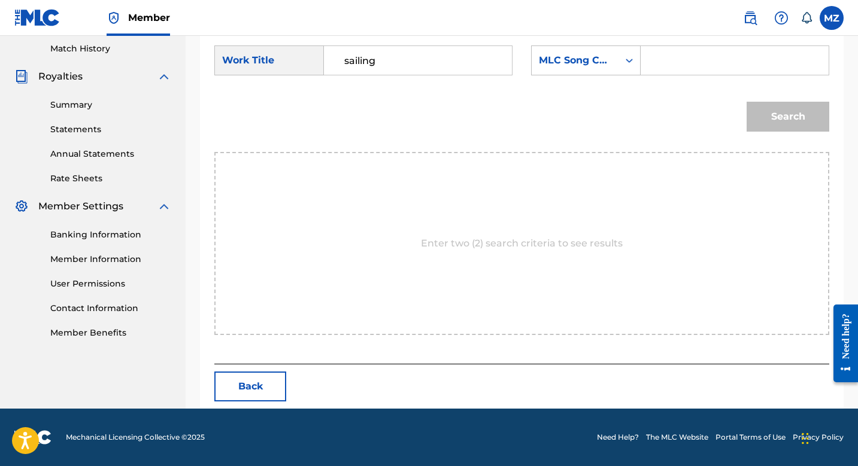
click at [332, 121] on div "Search" at bounding box center [521, 121] width 615 height 62
click at [361, 65] on input "sailing" at bounding box center [418, 60] width 168 height 29
click at [348, 104] on span "the solar flares" at bounding box center [369, 101] width 50 height 40
type input "sailing the solar flares"
click at [677, 59] on input "Search Form" at bounding box center [735, 60] width 168 height 29
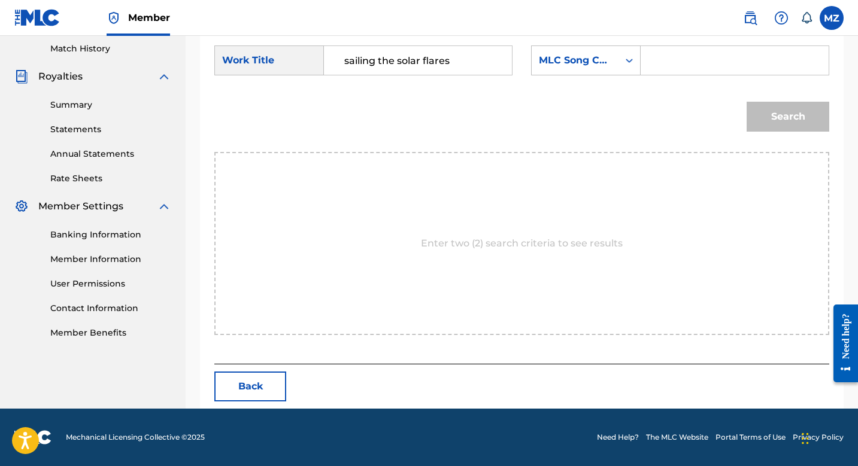
paste input "S66C23"
type input "S66C23"
click at [768, 120] on button "Search" at bounding box center [787, 117] width 83 height 30
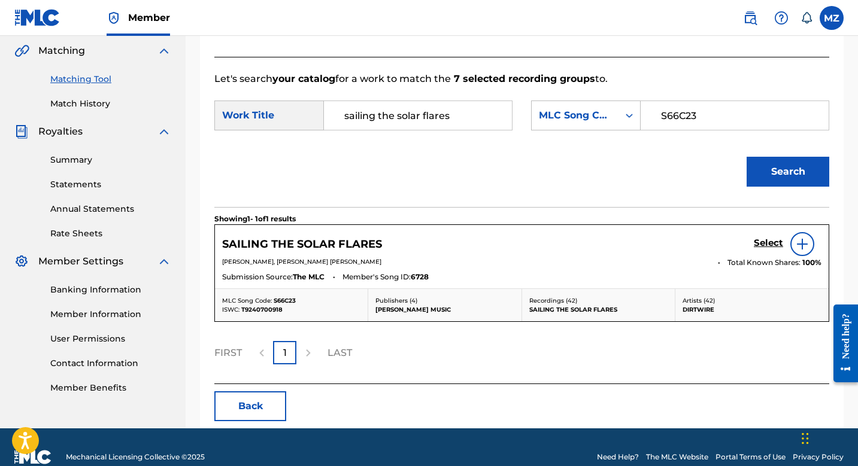
scroll to position [296, 0]
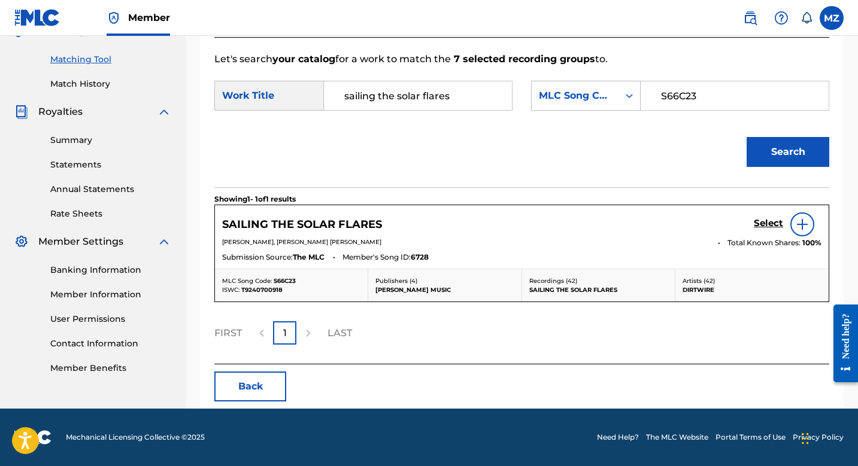
click at [760, 220] on h5 "Select" at bounding box center [768, 223] width 29 height 11
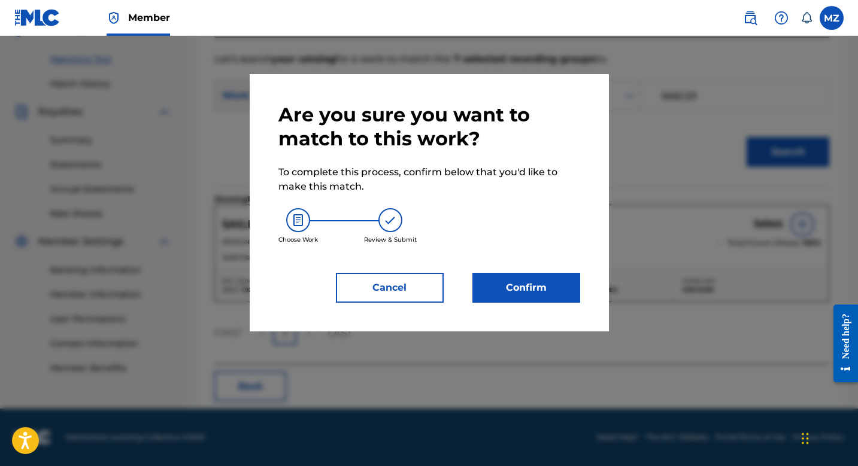
click at [539, 292] on button "Confirm" at bounding box center [526, 288] width 108 height 30
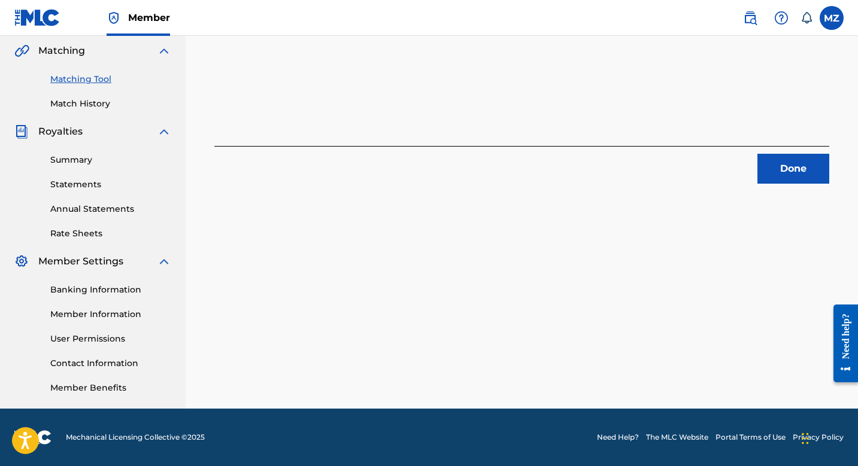
click at [779, 185] on div "7 Recording Groups are pending usage match to the work SAILING THE SOLAR FLARES…" at bounding box center [522, 99] width 672 height 619
click at [784, 166] on button "Done" at bounding box center [793, 169] width 72 height 30
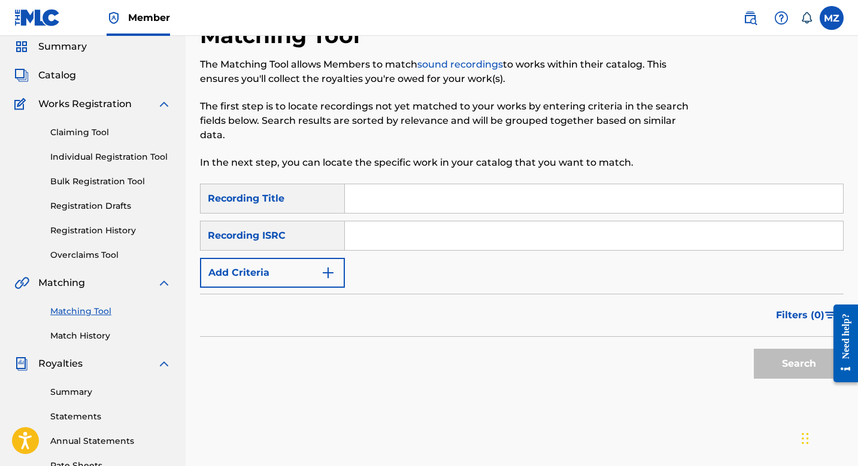
scroll to position [40, 0]
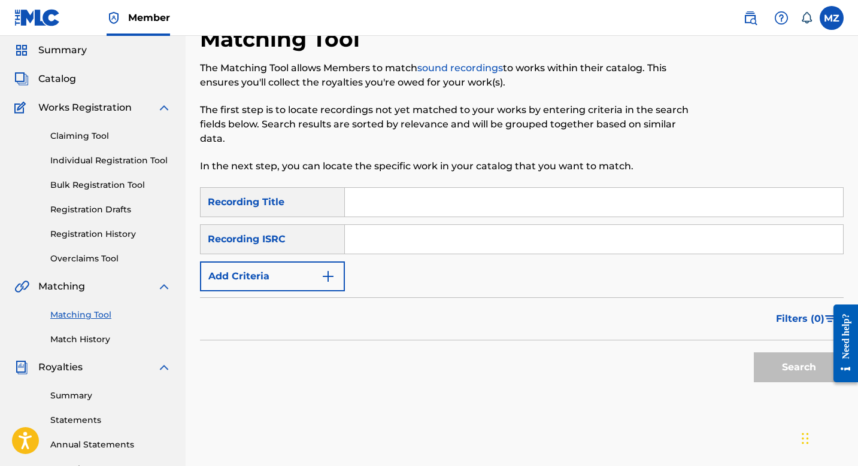
click at [86, 318] on link "Matching Tool" at bounding box center [110, 315] width 121 height 13
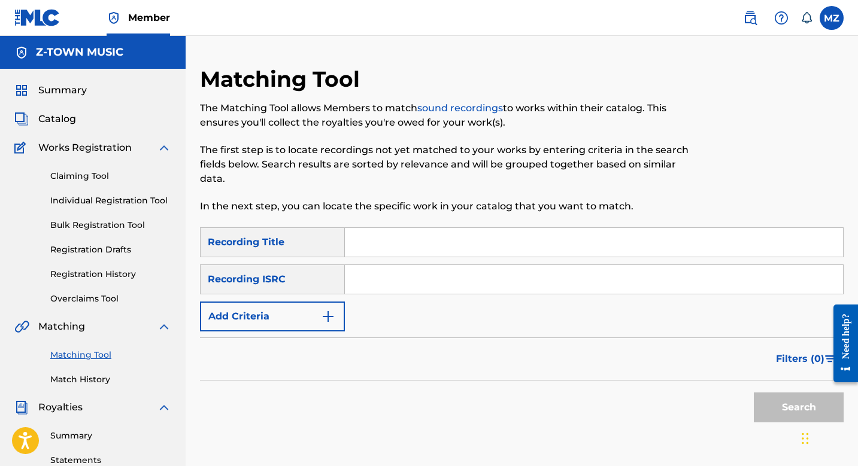
click at [353, 249] on input "Search Form" at bounding box center [594, 242] width 498 height 29
type input "dirtwire"
click at [754, 393] on button "Search" at bounding box center [799, 408] width 90 height 30
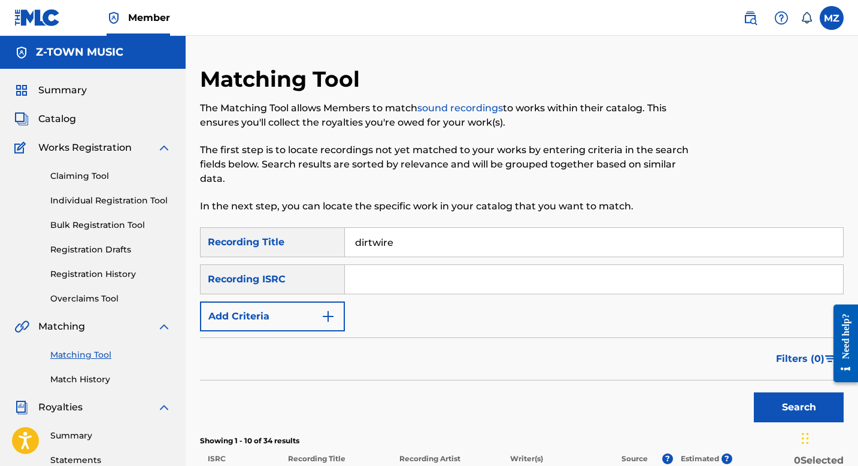
click at [368, 250] on input "dirtwire" at bounding box center [594, 242] width 498 height 29
click at [299, 300] on div "SearchWithCriteria8d8921df-5f09-404d-9c2e-0dcc3a77b32e Recording Title SearchWi…" at bounding box center [521, 279] width 643 height 104
click at [293, 311] on button "Add Criteria" at bounding box center [272, 317] width 145 height 30
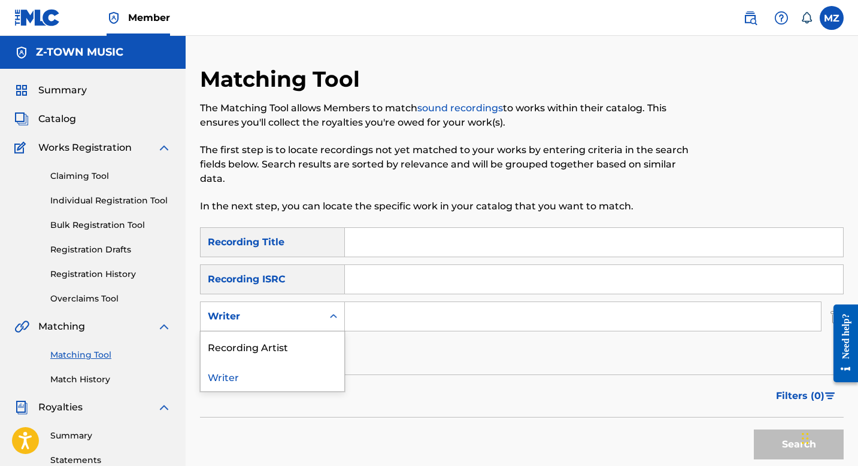
click at [286, 313] on div "Writer" at bounding box center [262, 316] width 108 height 14
click at [290, 378] on div "Writer" at bounding box center [273, 377] width 144 height 30
click at [312, 319] on div "Writer" at bounding box center [262, 316] width 108 height 14
click at [303, 344] on div "Recording Artist" at bounding box center [273, 347] width 144 height 30
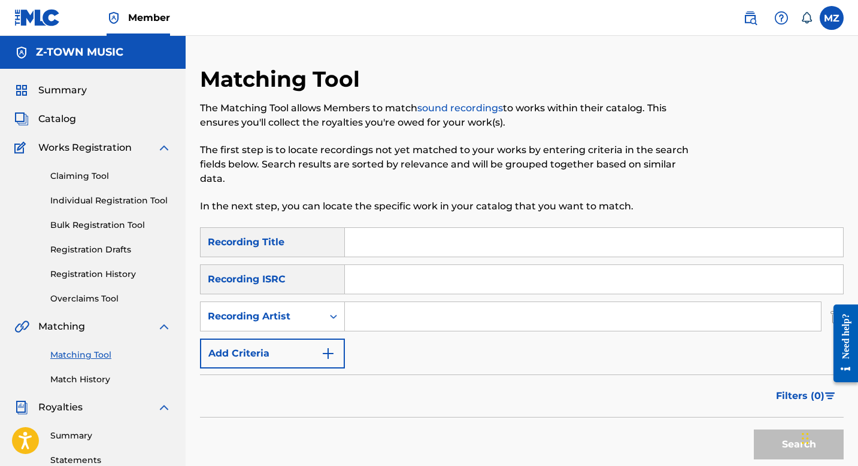
click at [381, 303] on input "Search Form" at bounding box center [583, 316] width 476 height 29
type input "dirtwire"
click at [754, 430] on button "Search" at bounding box center [799, 445] width 90 height 30
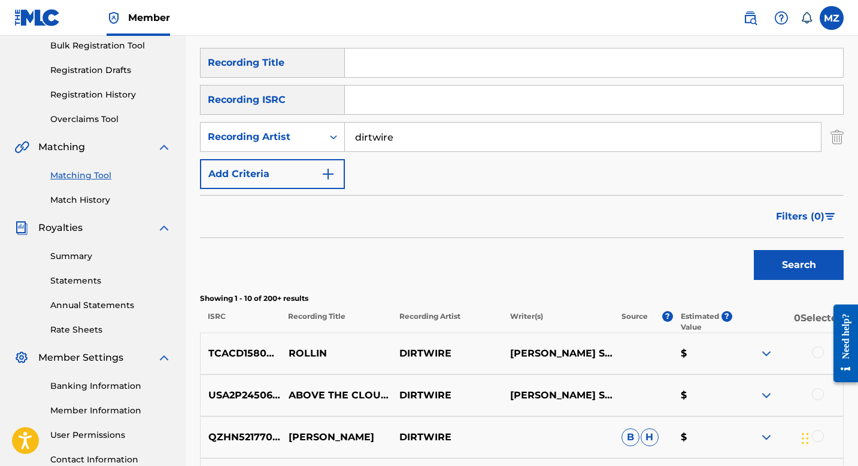
scroll to position [218, 0]
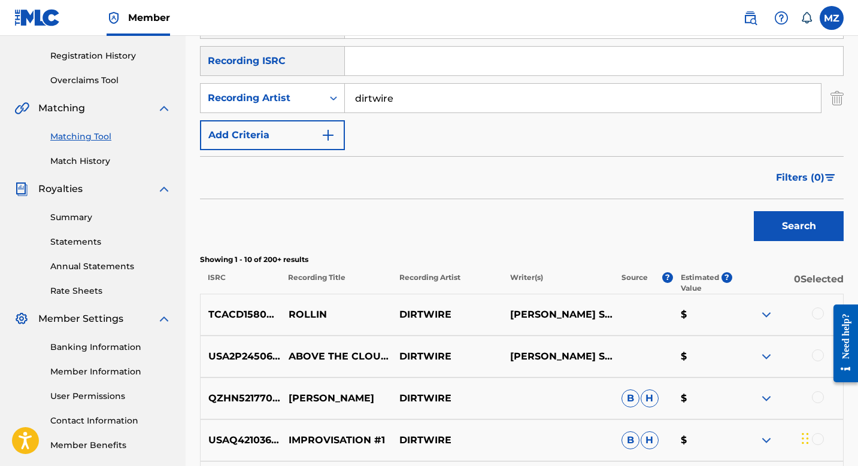
click at [799, 183] on span "Filters ( 0 )" at bounding box center [800, 178] width 48 height 14
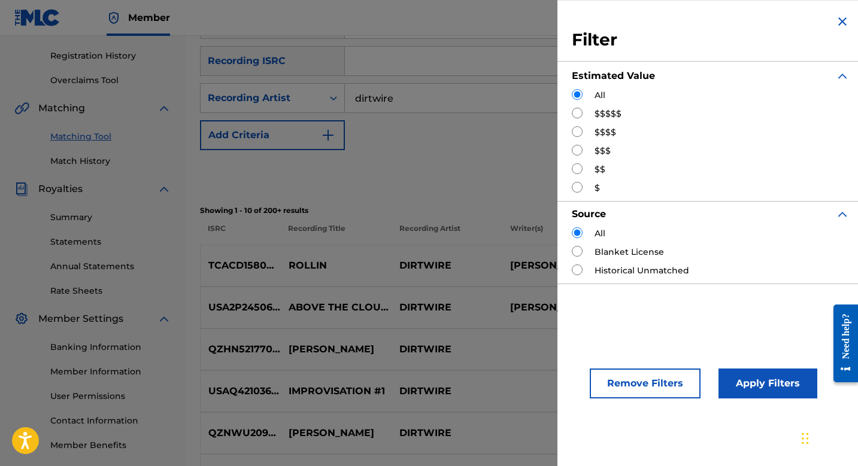
click at [621, 114] on div "$$$$$" at bounding box center [711, 114] width 278 height 13
click at [615, 113] on label "$$$$$" at bounding box center [607, 114] width 27 height 13
click at [581, 116] on input "Search Form" at bounding box center [577, 113] width 11 height 11
radio input "true"
click at [734, 372] on button "Apply Filters" at bounding box center [767, 384] width 99 height 30
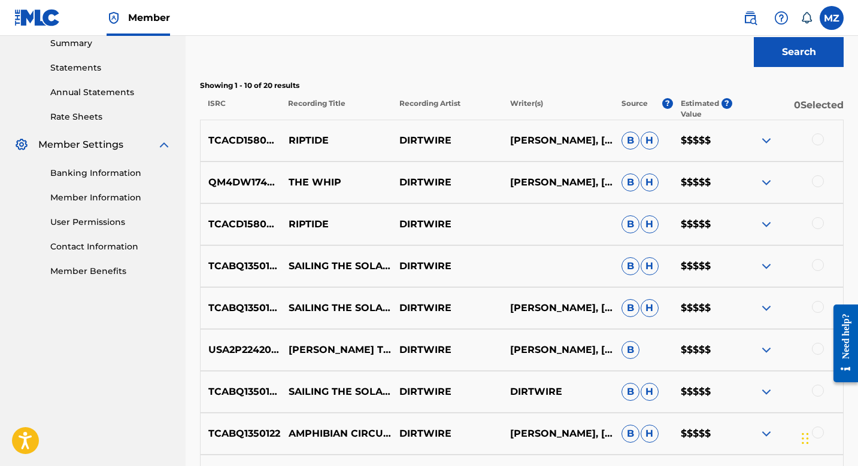
scroll to position [117, 0]
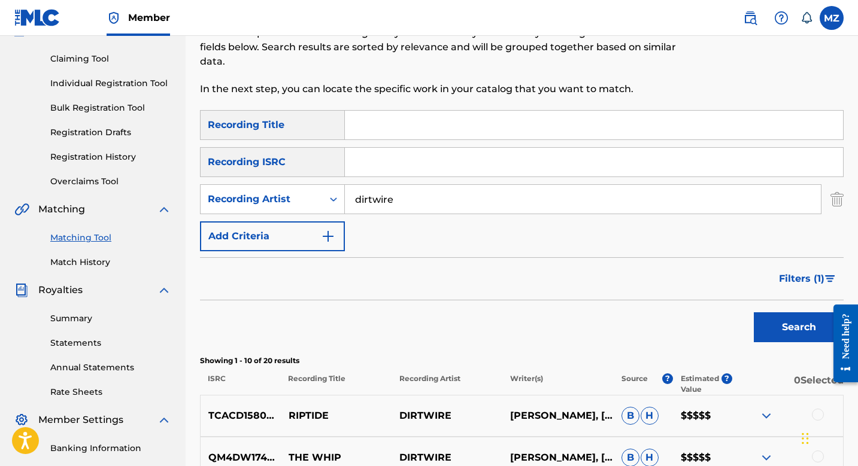
click at [794, 275] on span "Filters ( 1 )" at bounding box center [801, 279] width 45 height 14
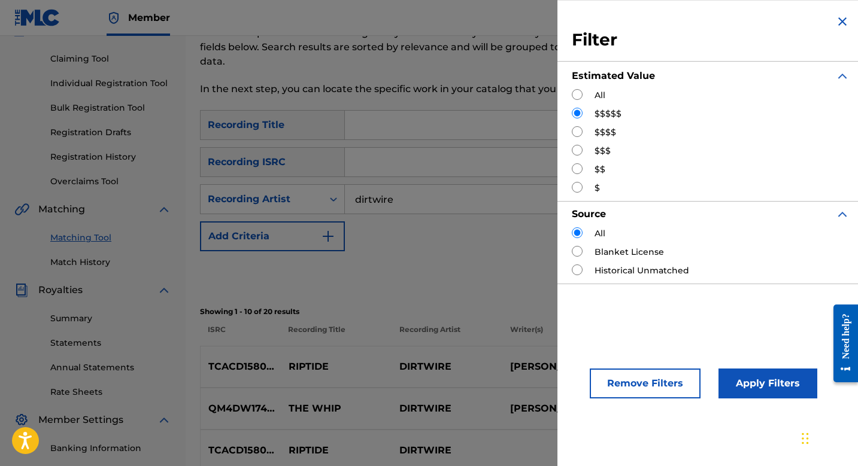
click at [576, 97] on input "Search Form" at bounding box center [577, 94] width 11 height 11
radio input "true"
click at [747, 391] on button "Apply Filters" at bounding box center [767, 384] width 99 height 30
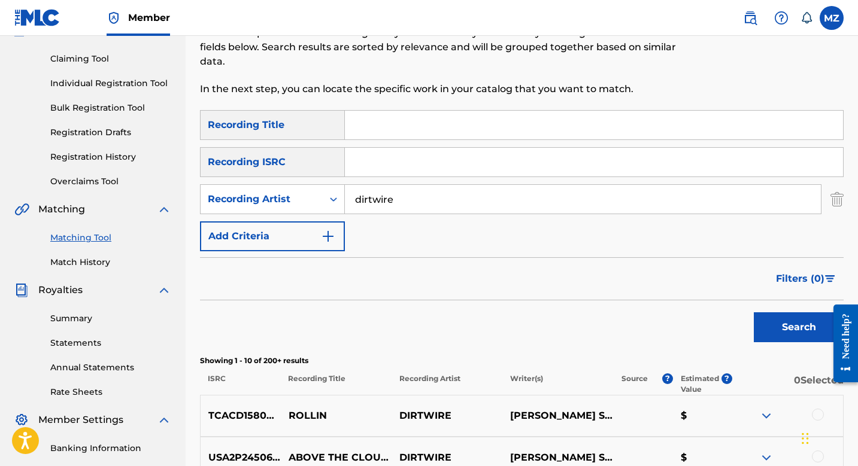
click at [411, 128] on input "Search Form" at bounding box center [594, 125] width 498 height 29
type input "RIPTIDE"
click at [781, 332] on button "Search" at bounding box center [799, 327] width 90 height 30
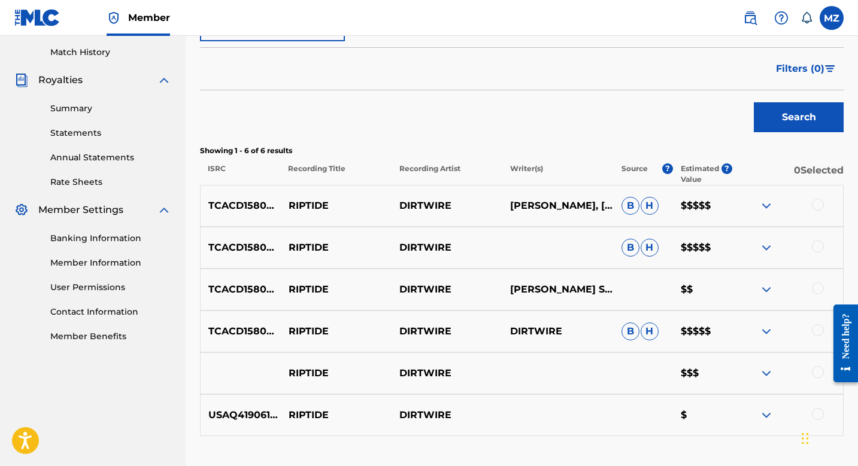
scroll to position [365, 0]
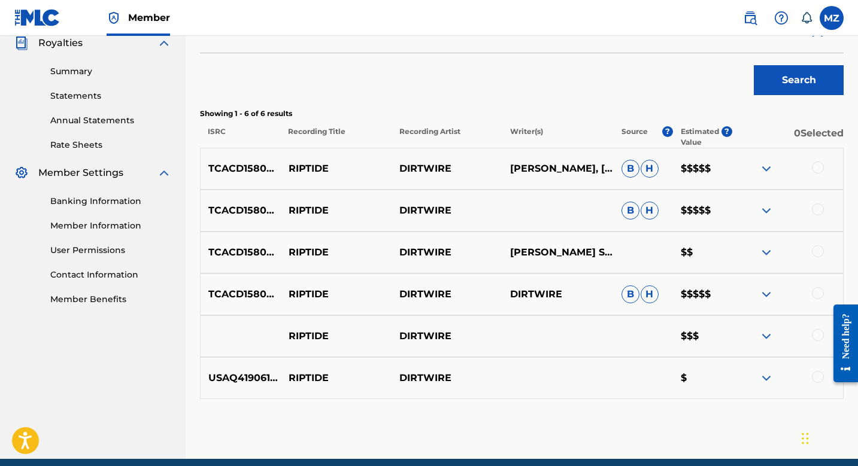
click at [764, 165] on img at bounding box center [766, 169] width 14 height 14
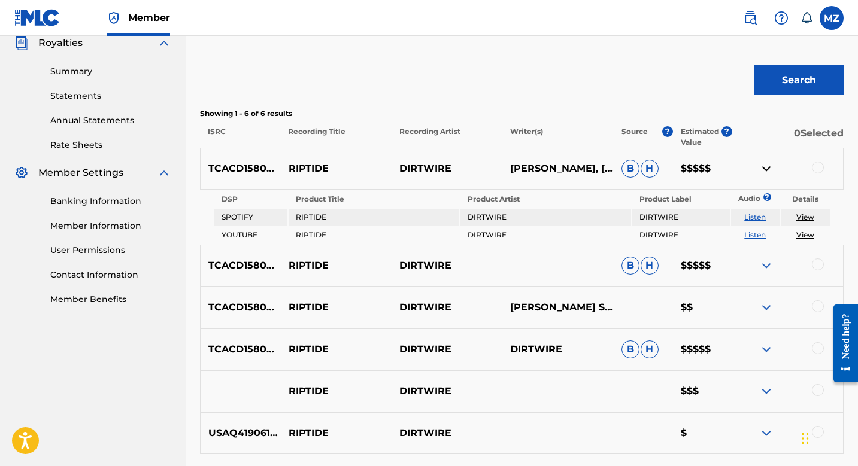
click at [764, 165] on img at bounding box center [766, 169] width 14 height 14
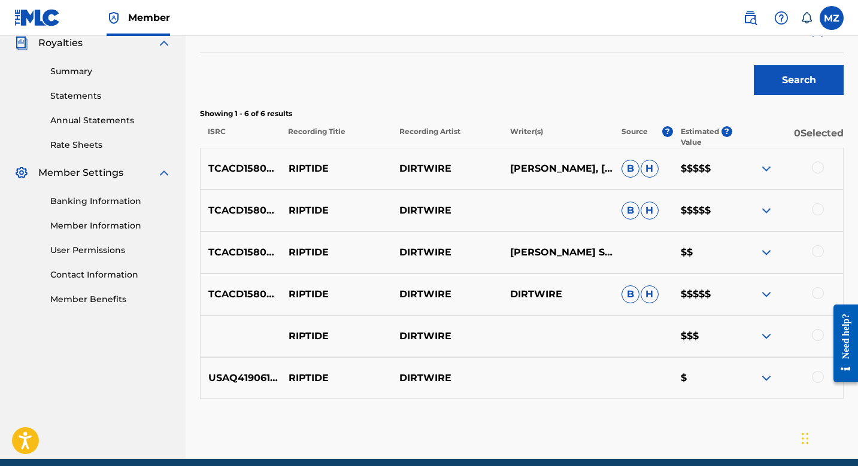
click at [816, 169] on div at bounding box center [818, 168] width 12 height 12
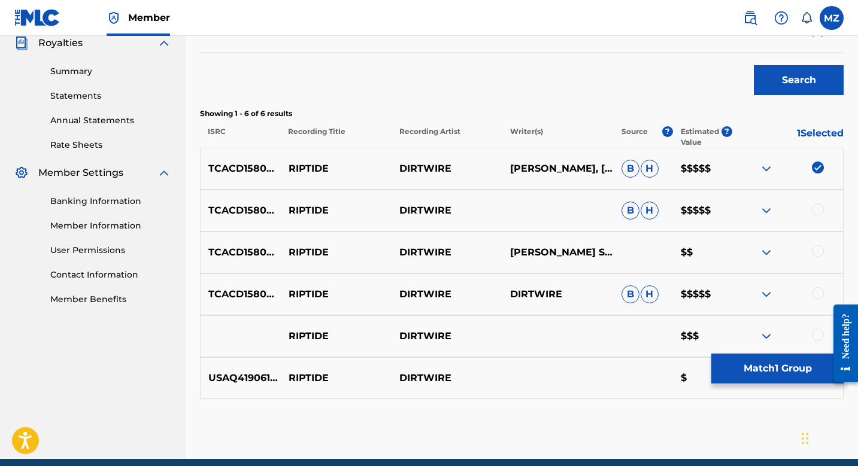
click at [815, 210] on div at bounding box center [818, 210] width 12 height 12
click at [815, 252] on div at bounding box center [818, 251] width 12 height 12
click at [816, 290] on div at bounding box center [818, 293] width 12 height 12
click at [818, 333] on div at bounding box center [818, 335] width 12 height 12
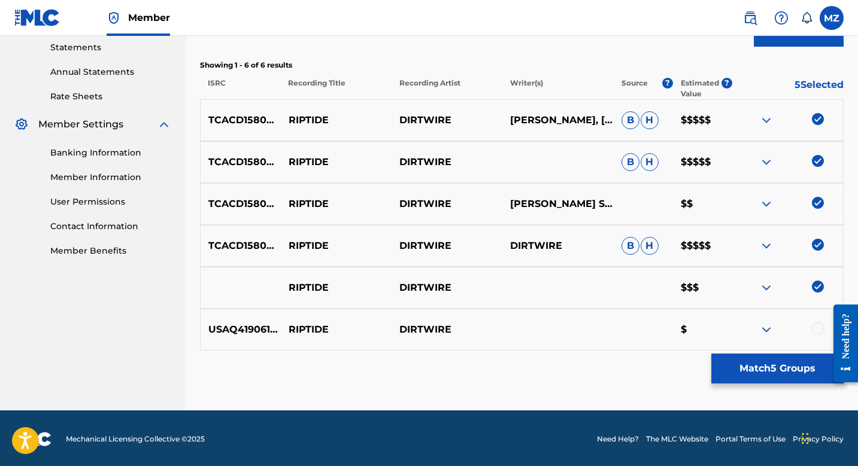
scroll to position [415, 0]
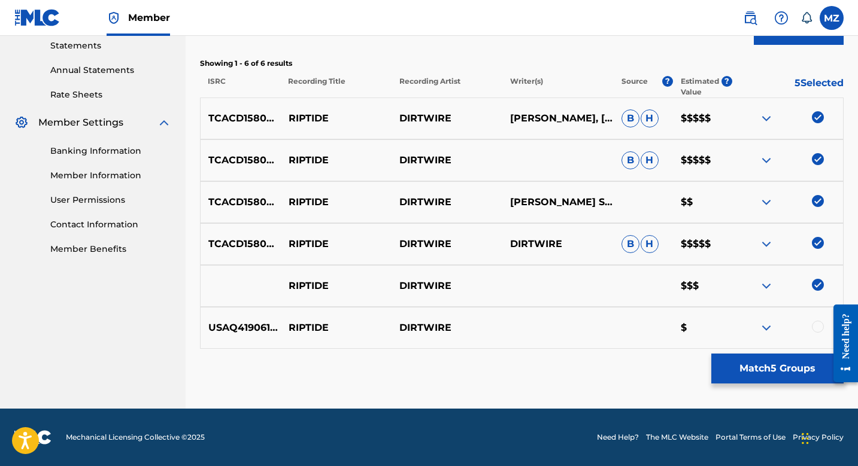
click at [815, 320] on div "USAQ41906178 RIPTIDE DIRTWIRE $" at bounding box center [521, 328] width 643 height 42
click at [818, 327] on div at bounding box center [818, 327] width 12 height 12
click at [787, 362] on button "Match 6 Groups" at bounding box center [777, 369] width 132 height 30
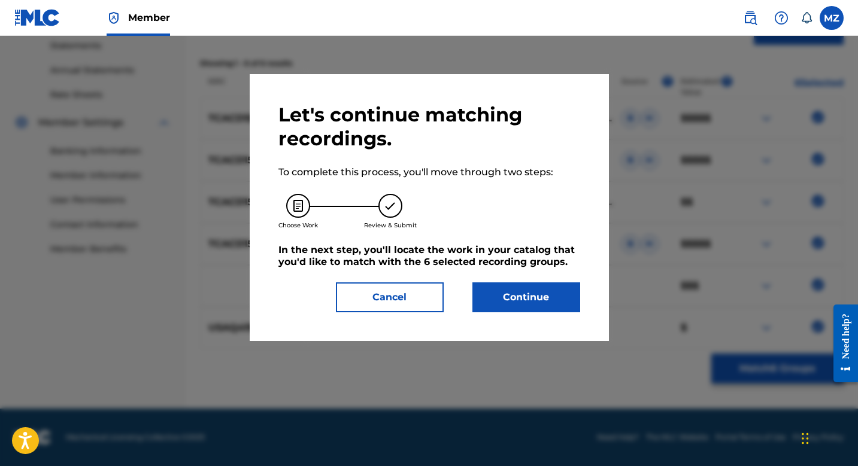
click at [529, 300] on button "Continue" at bounding box center [526, 298] width 108 height 30
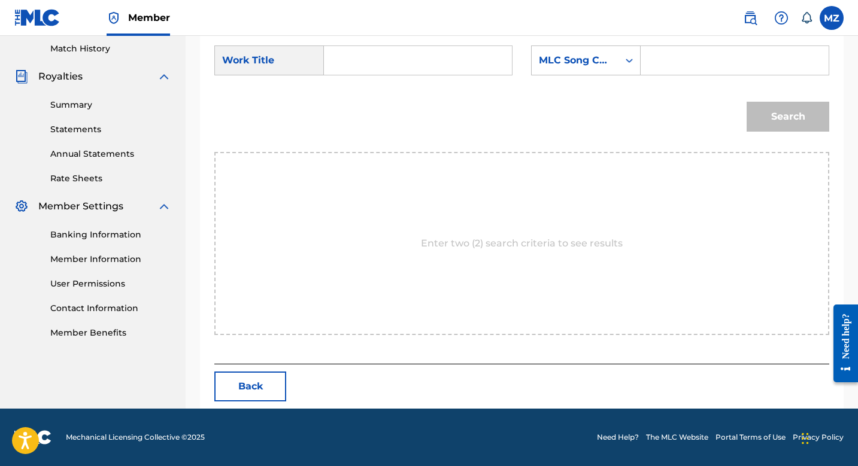
click at [390, 57] on input "Search Form" at bounding box center [418, 60] width 168 height 29
type input "RIPTIDE"
click at [688, 56] on input "Search Form" at bounding box center [735, 60] width 168 height 29
paste input "RN6U76"
type input "RN6U76"
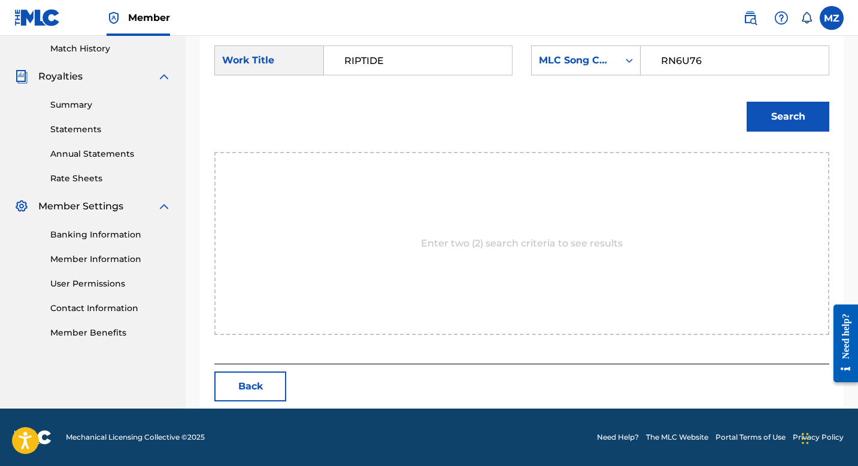
click at [770, 113] on button "Search" at bounding box center [787, 117] width 83 height 30
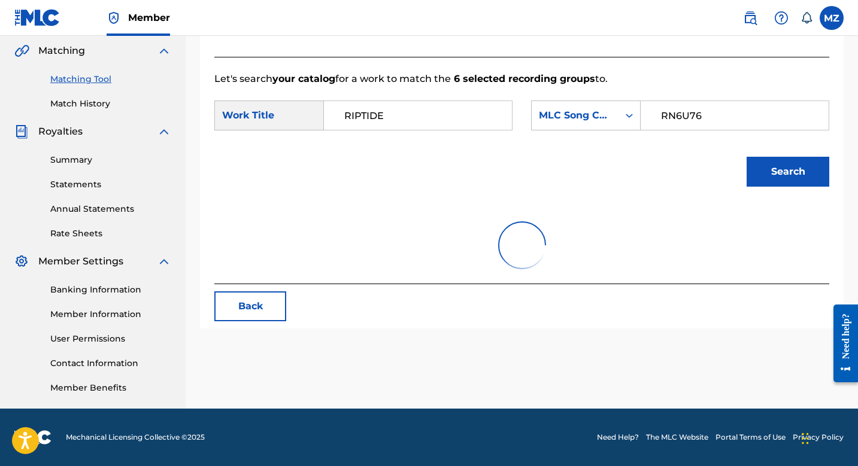
scroll to position [296, 0]
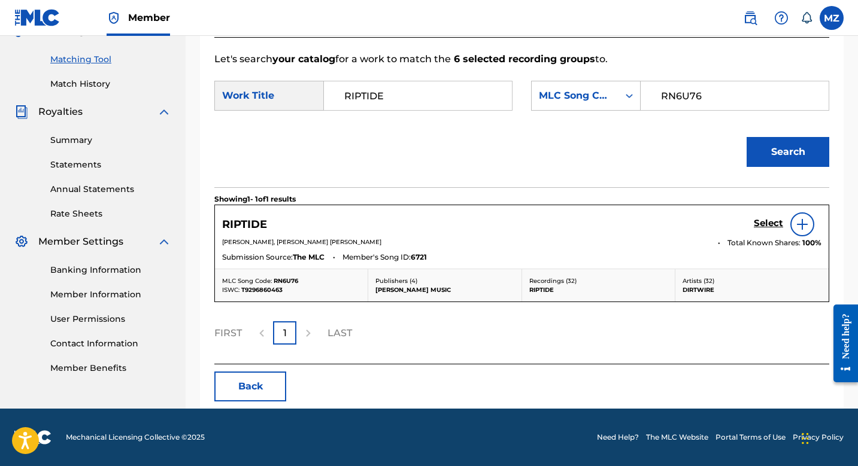
click at [775, 224] on h5 "Select" at bounding box center [768, 223] width 29 height 11
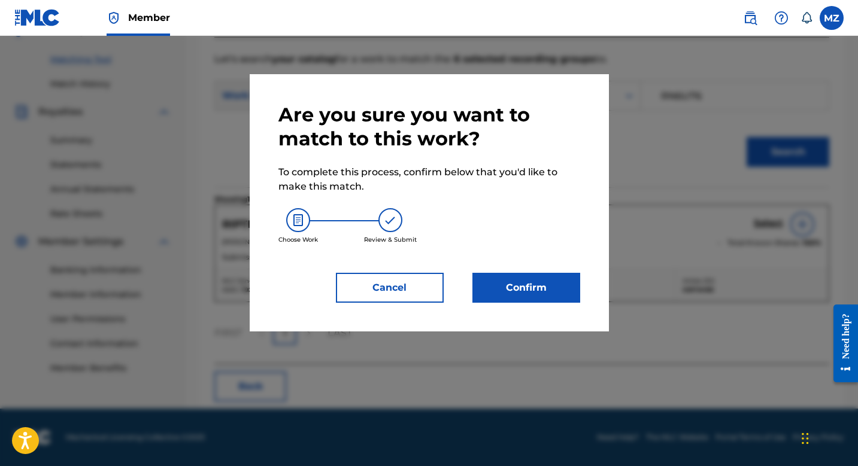
click at [544, 283] on button "Confirm" at bounding box center [526, 288] width 108 height 30
